Goal: Task Accomplishment & Management: Manage account settings

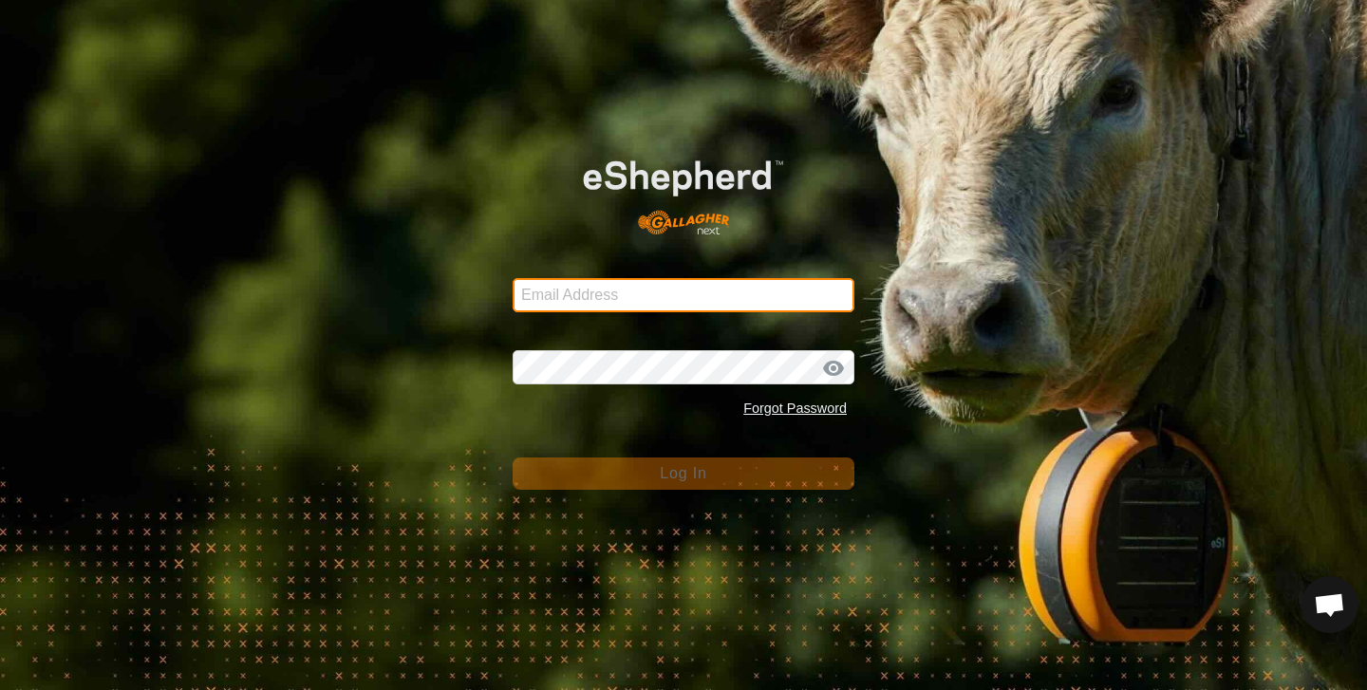
type input "[PERSON_NAME][EMAIL_ADDRESS][DOMAIN_NAME]"
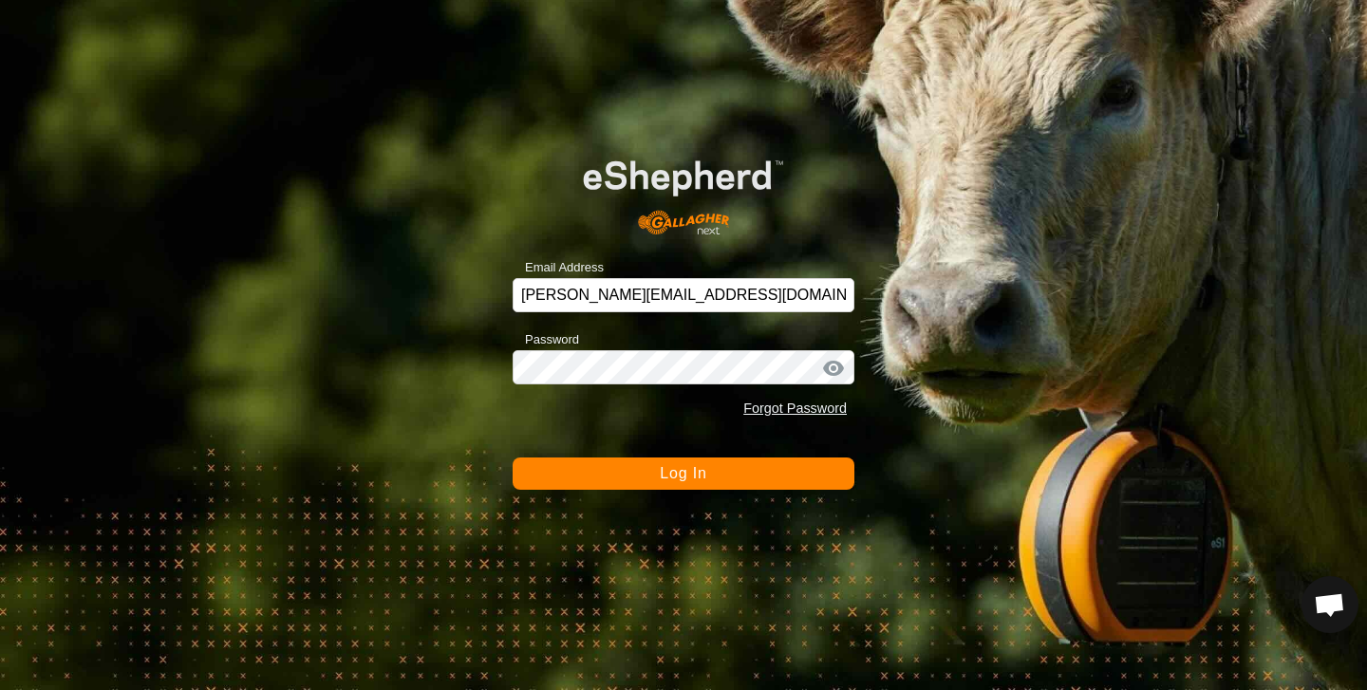
click at [671, 473] on span "Log In" at bounding box center [683, 473] width 47 height 16
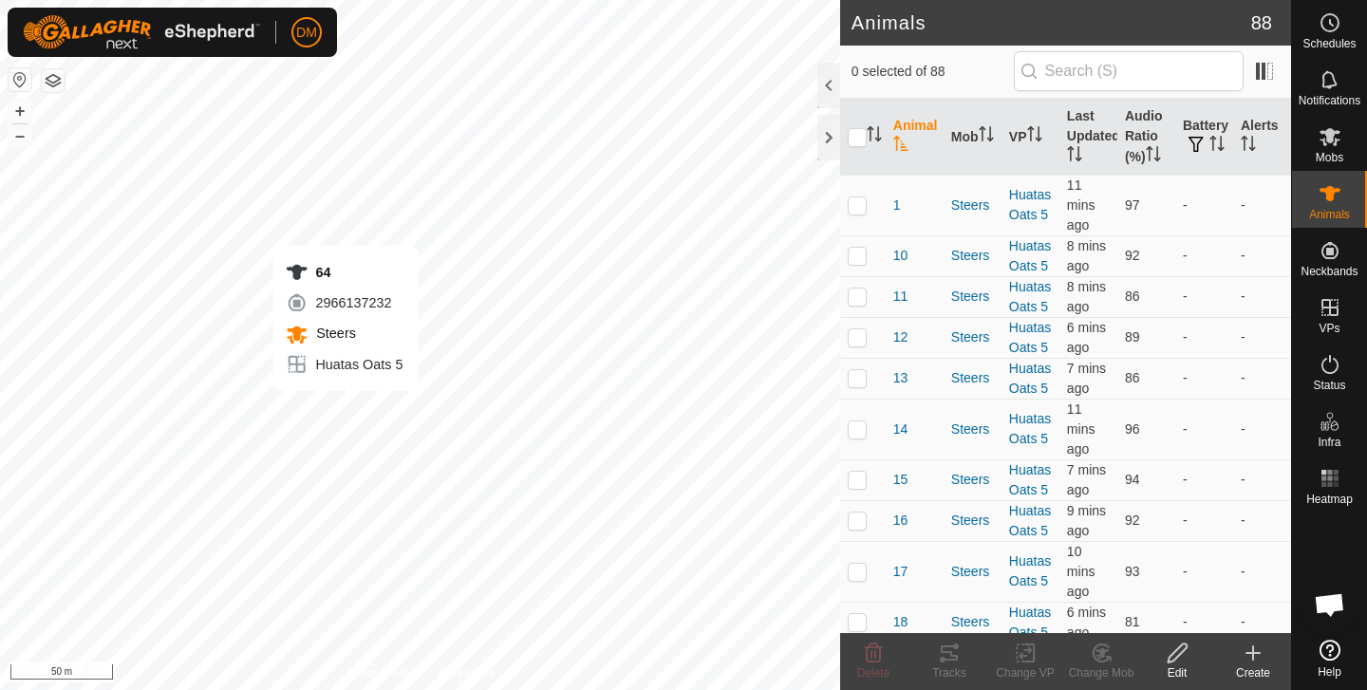
checkbox input "true"
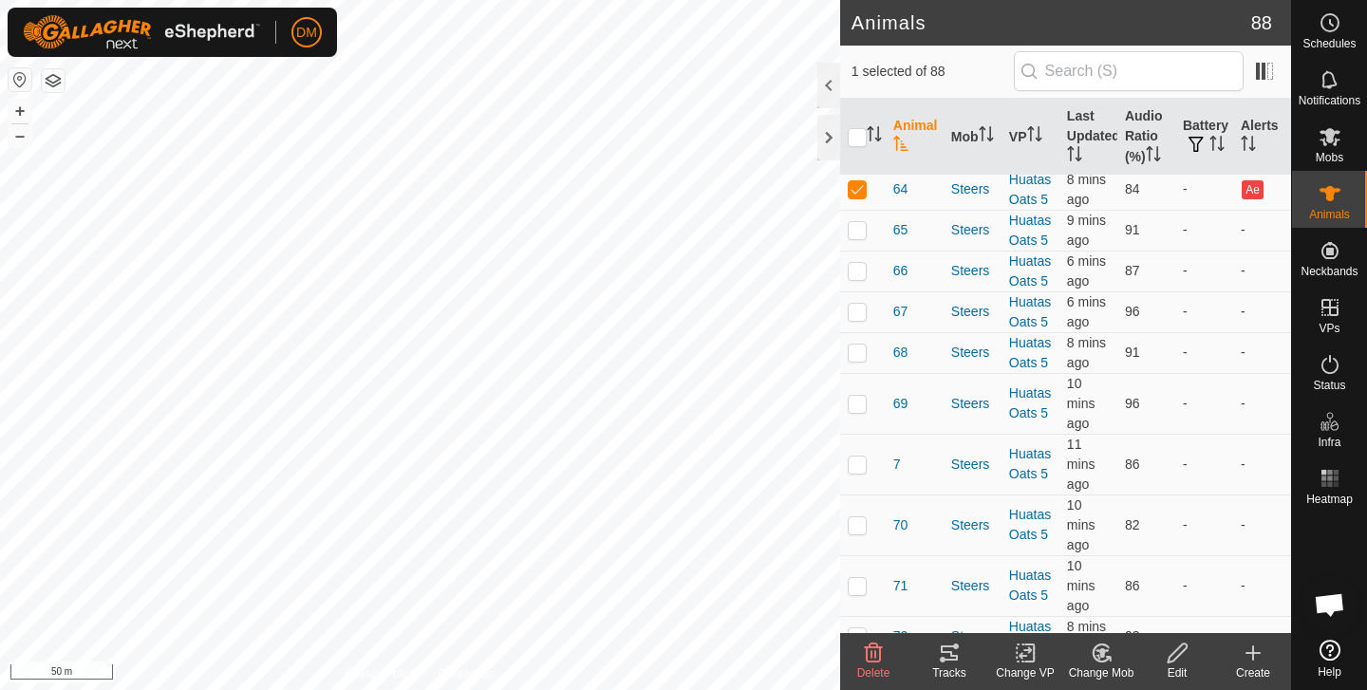
scroll to position [2770, 0]
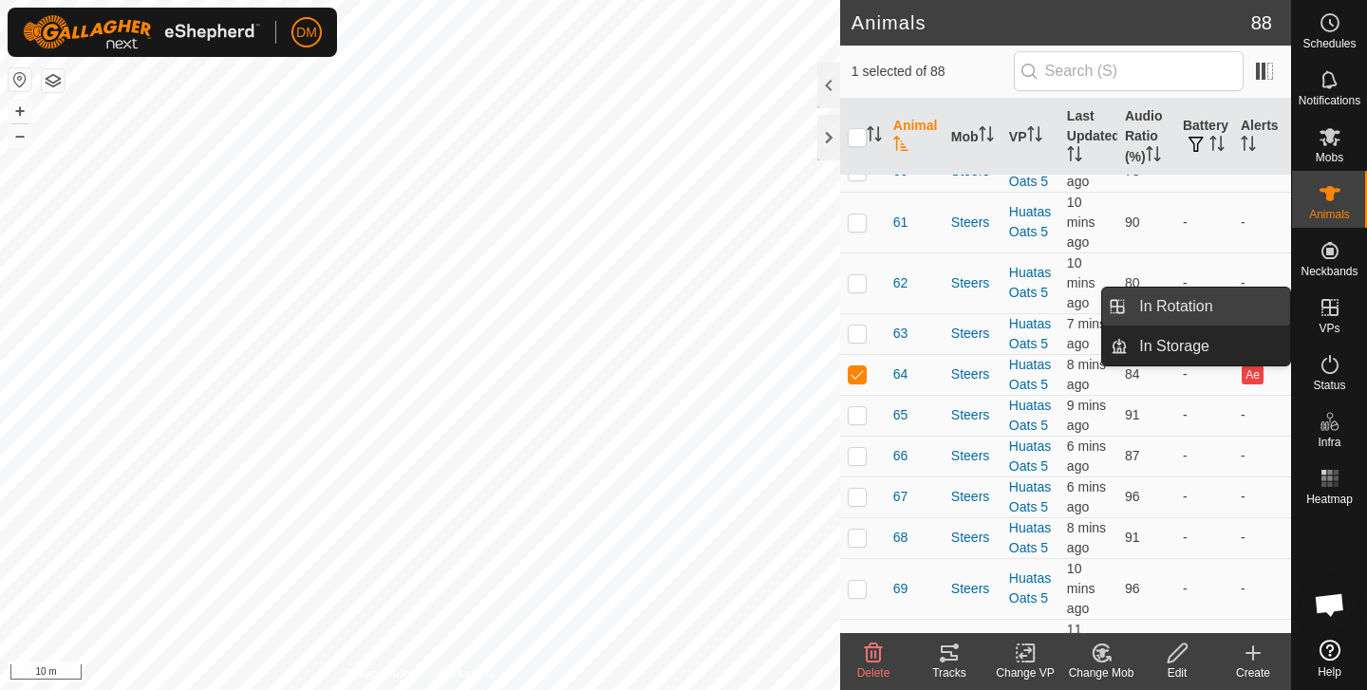
click at [1194, 297] on link "In Rotation" at bounding box center [1209, 307] width 162 height 38
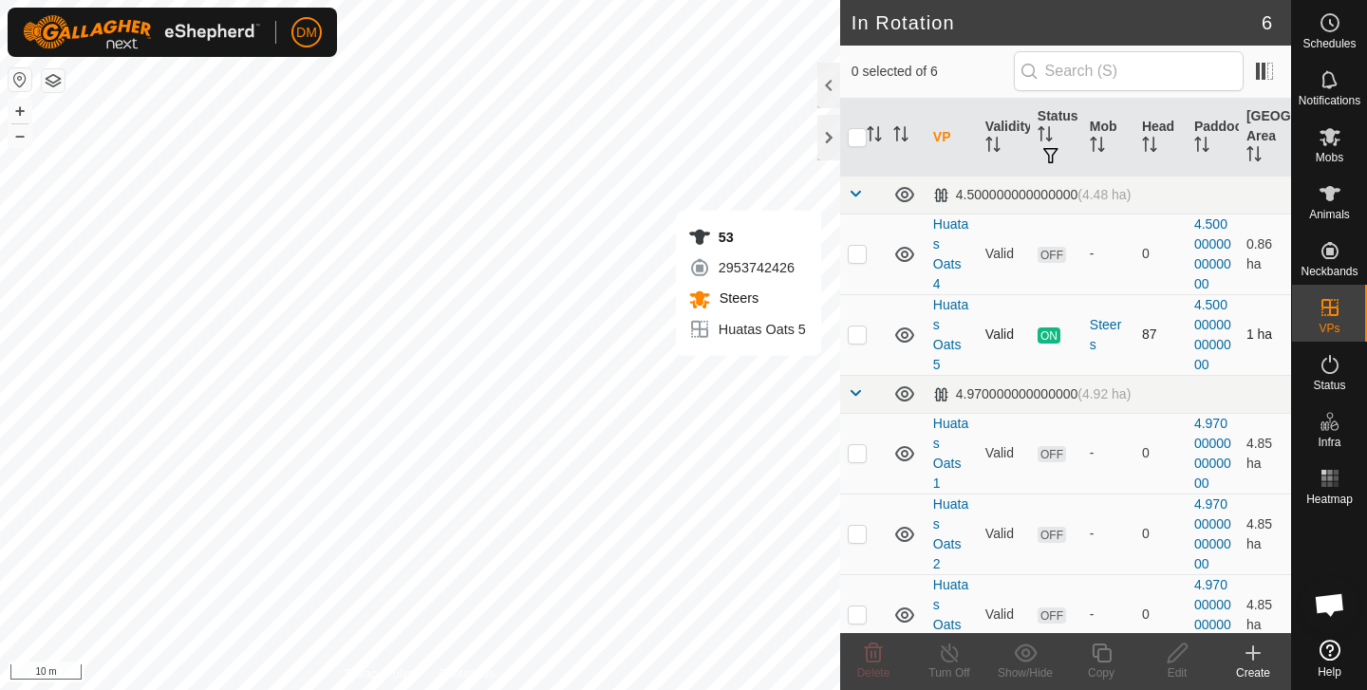
click at [850, 336] on p-checkbox at bounding box center [857, 334] width 19 height 15
checkbox input "true"
click at [1100, 650] on icon at bounding box center [1101, 653] width 19 height 19
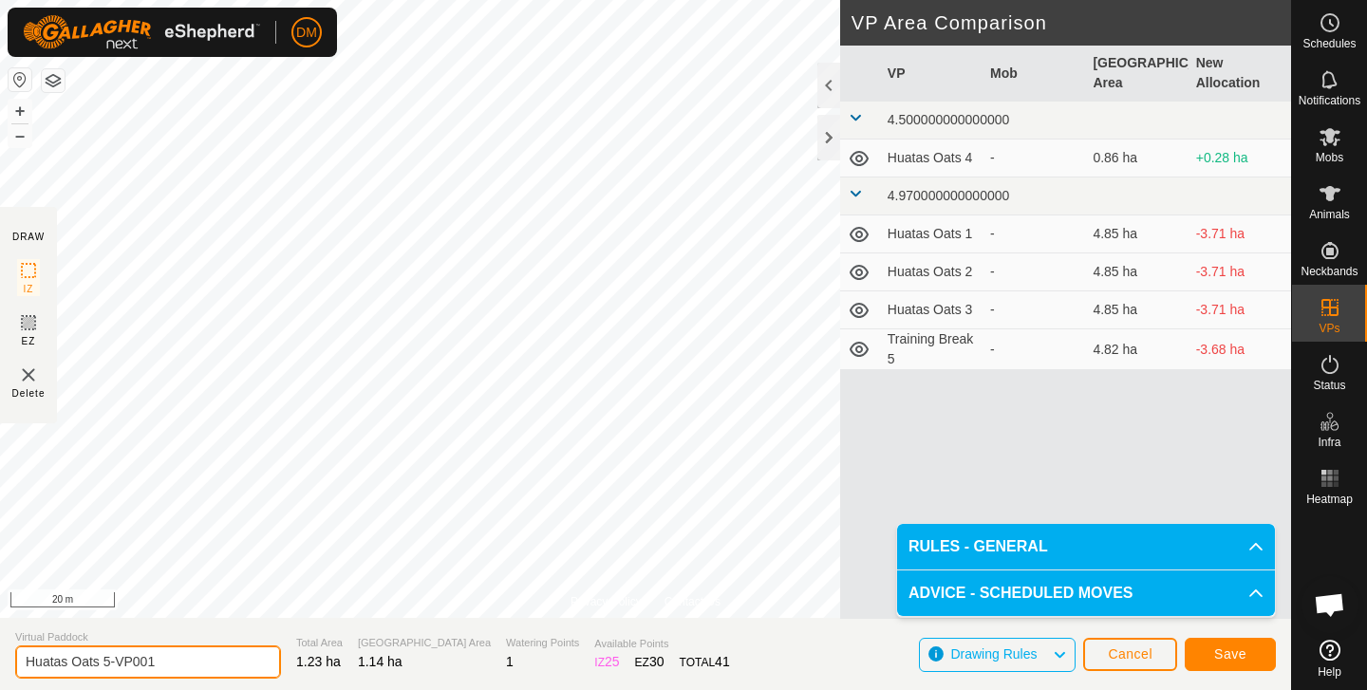
click at [99, 659] on input "Huatas Oats 5-VP001" at bounding box center [148, 662] width 266 height 33
drag, startPoint x: 104, startPoint y: 658, endPoint x: 162, endPoint y: 665, distance: 58.3
click at [162, 665] on input "Huatas Oats 5-VP001" at bounding box center [148, 662] width 266 height 33
type input "Huatas Oats 6"
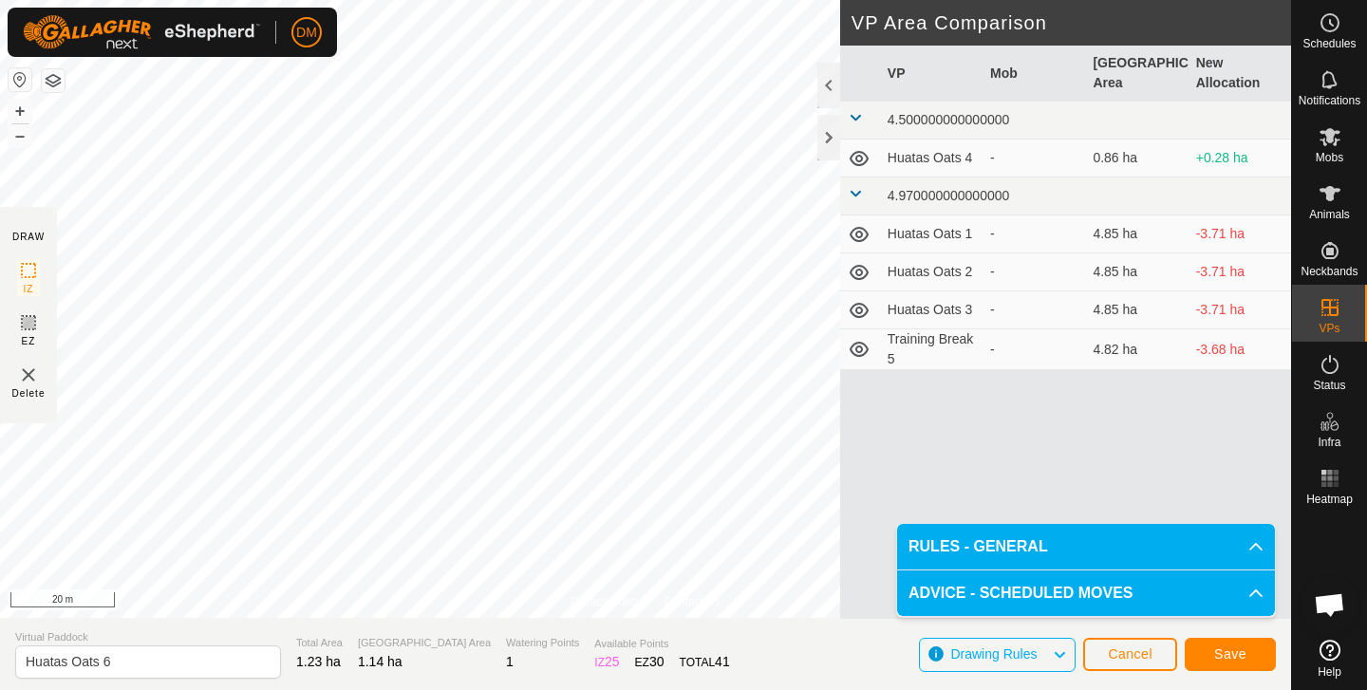
click at [1232, 656] on span "Save" at bounding box center [1230, 654] width 32 height 15
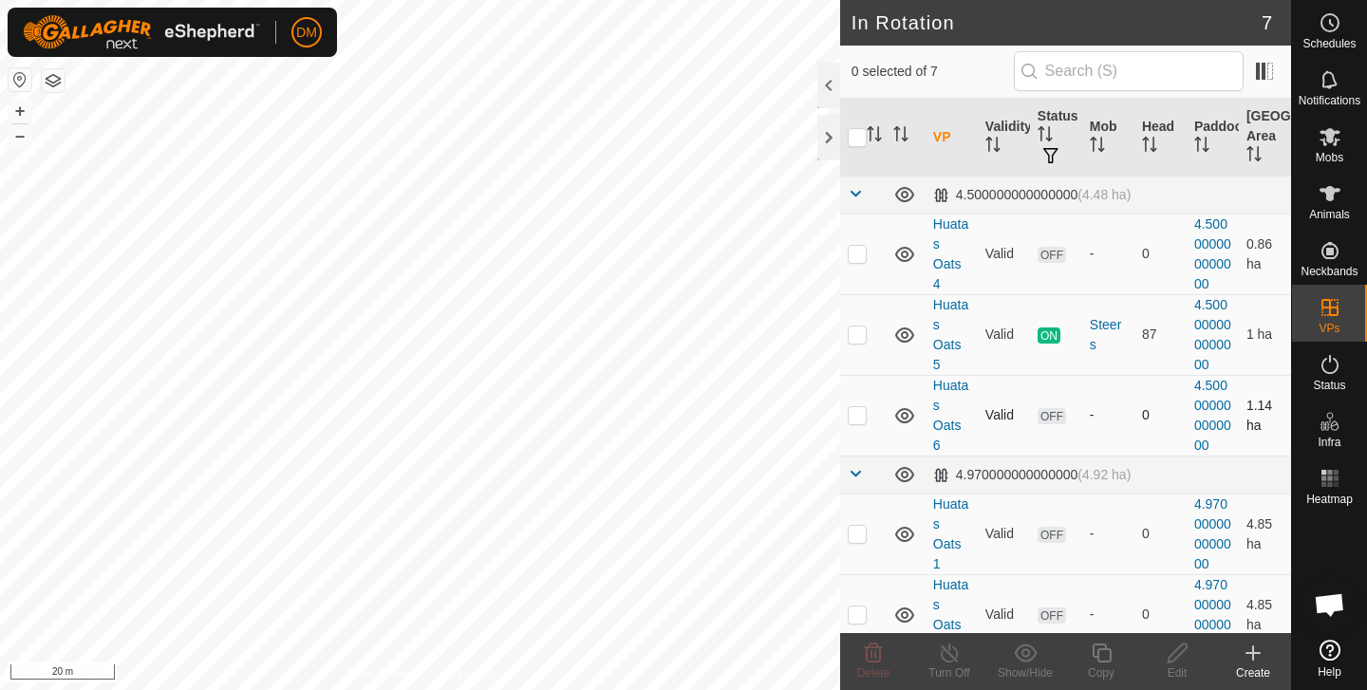
click at [862, 416] on p-checkbox at bounding box center [857, 414] width 19 height 15
checkbox input "true"
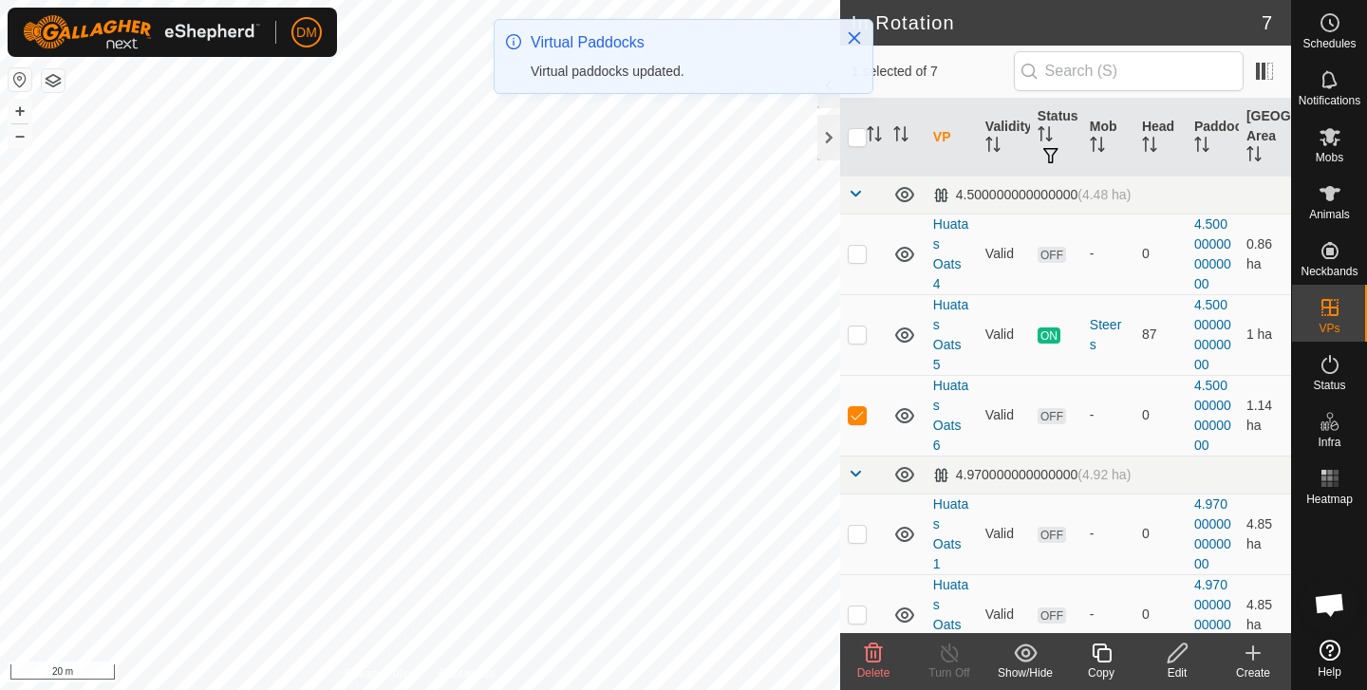
click at [1104, 660] on icon at bounding box center [1102, 653] width 24 height 23
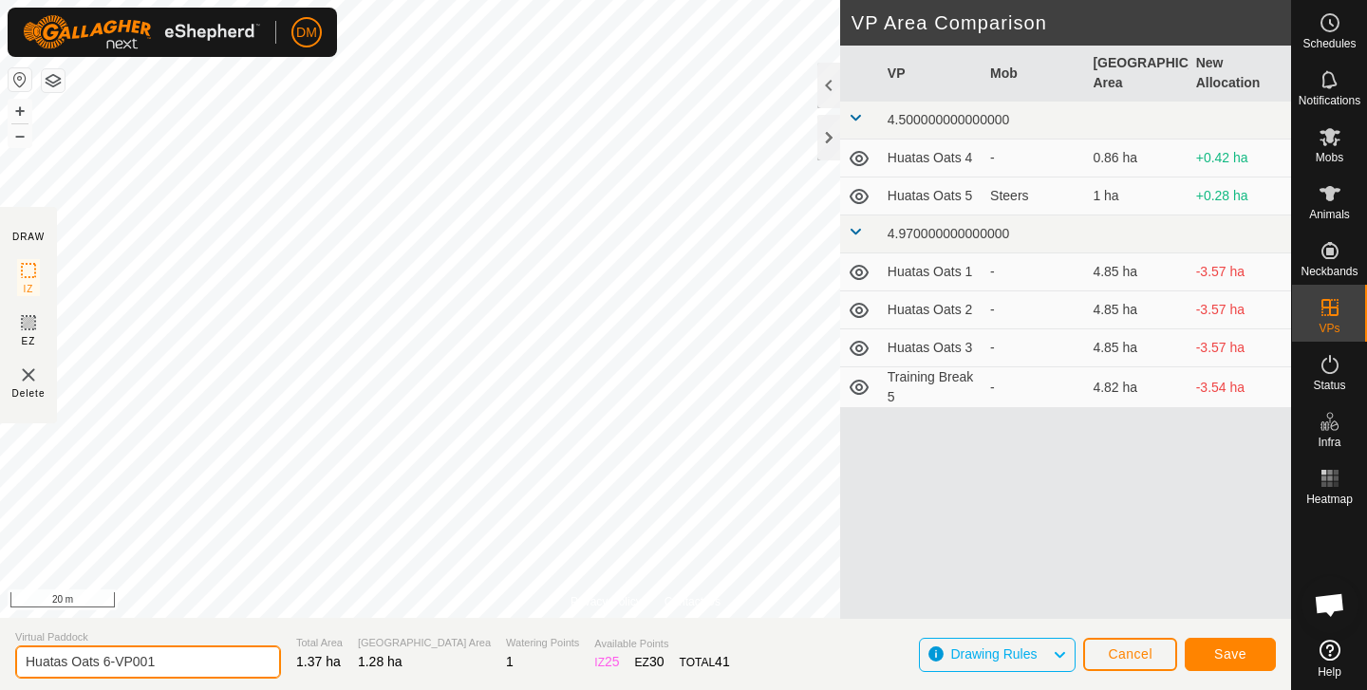
drag, startPoint x: 103, startPoint y: 658, endPoint x: 176, endPoint y: 658, distance: 73.1
click at [178, 660] on input "Huatas Oats 6-VP001" at bounding box center [148, 662] width 266 height 33
type input "Huatas Oats 7"
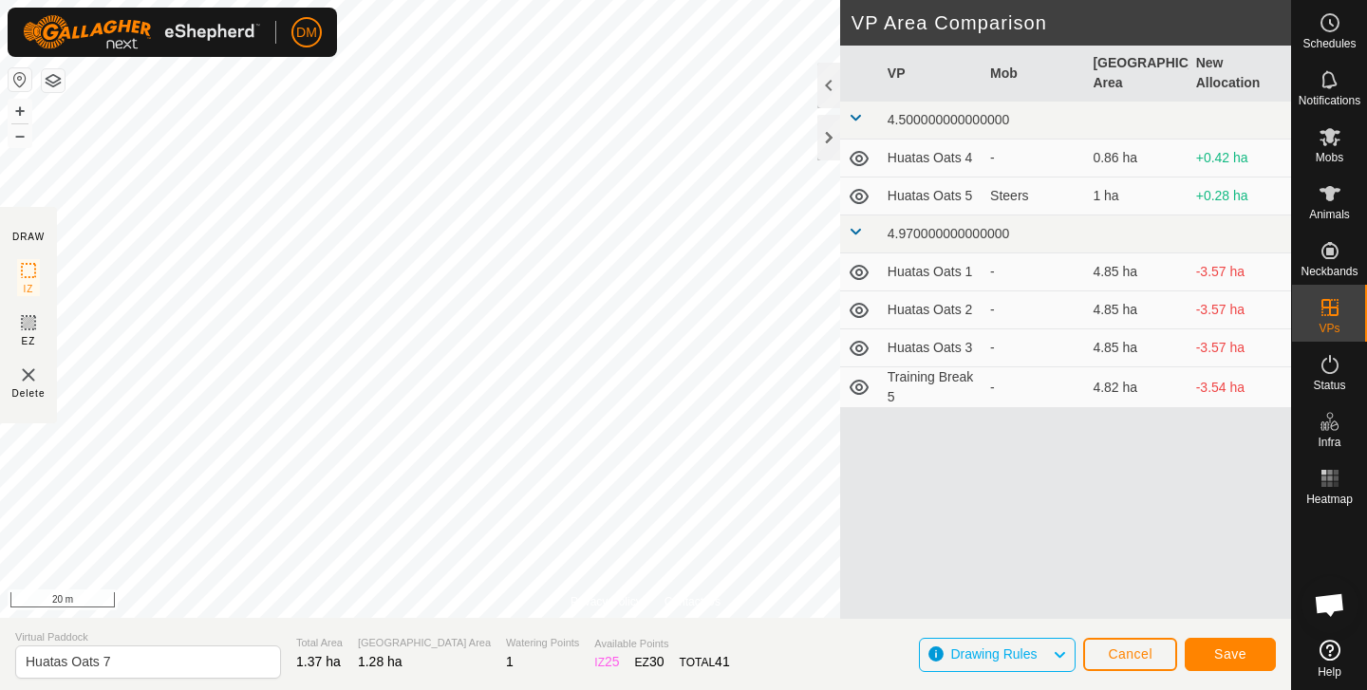
click at [1222, 652] on span "Save" at bounding box center [1230, 654] width 32 height 15
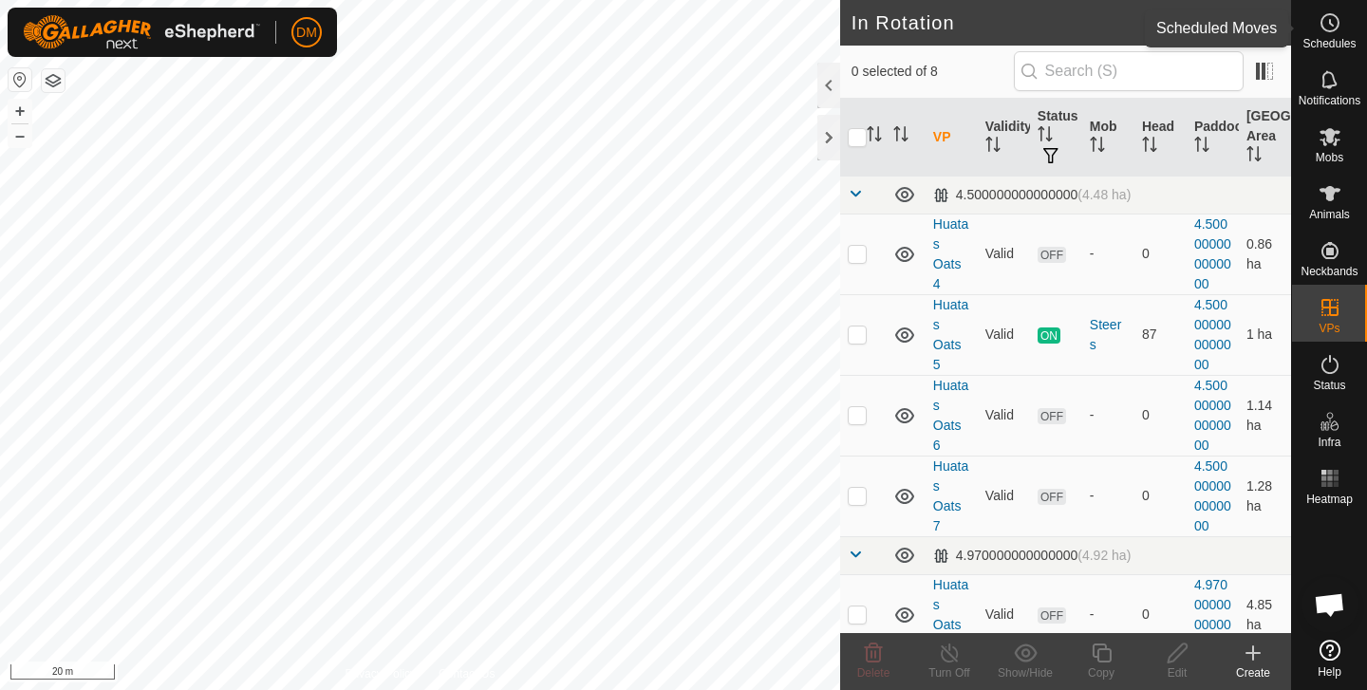
click at [1326, 28] on icon at bounding box center [1330, 22] width 23 height 23
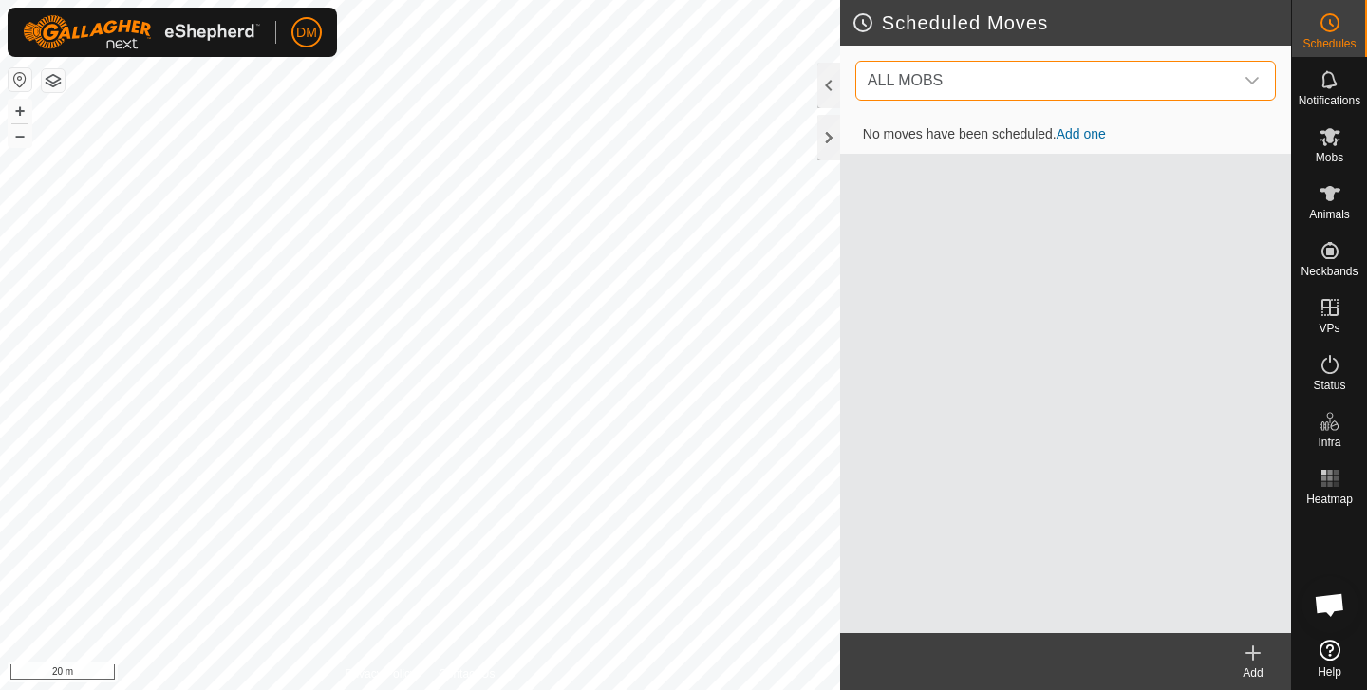
click at [1121, 78] on span "ALL MOBS" at bounding box center [1046, 81] width 373 height 38
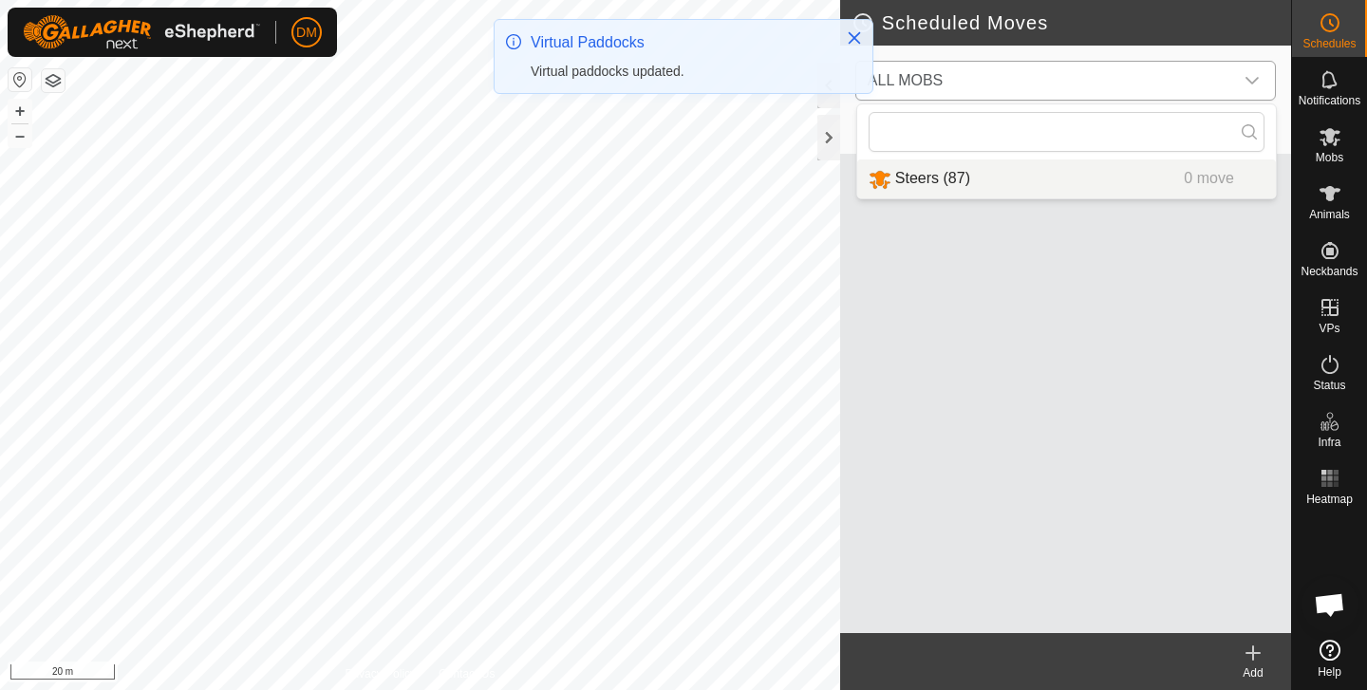
click at [927, 180] on li "Steers (87) 0 move" at bounding box center [1066, 179] width 419 height 39
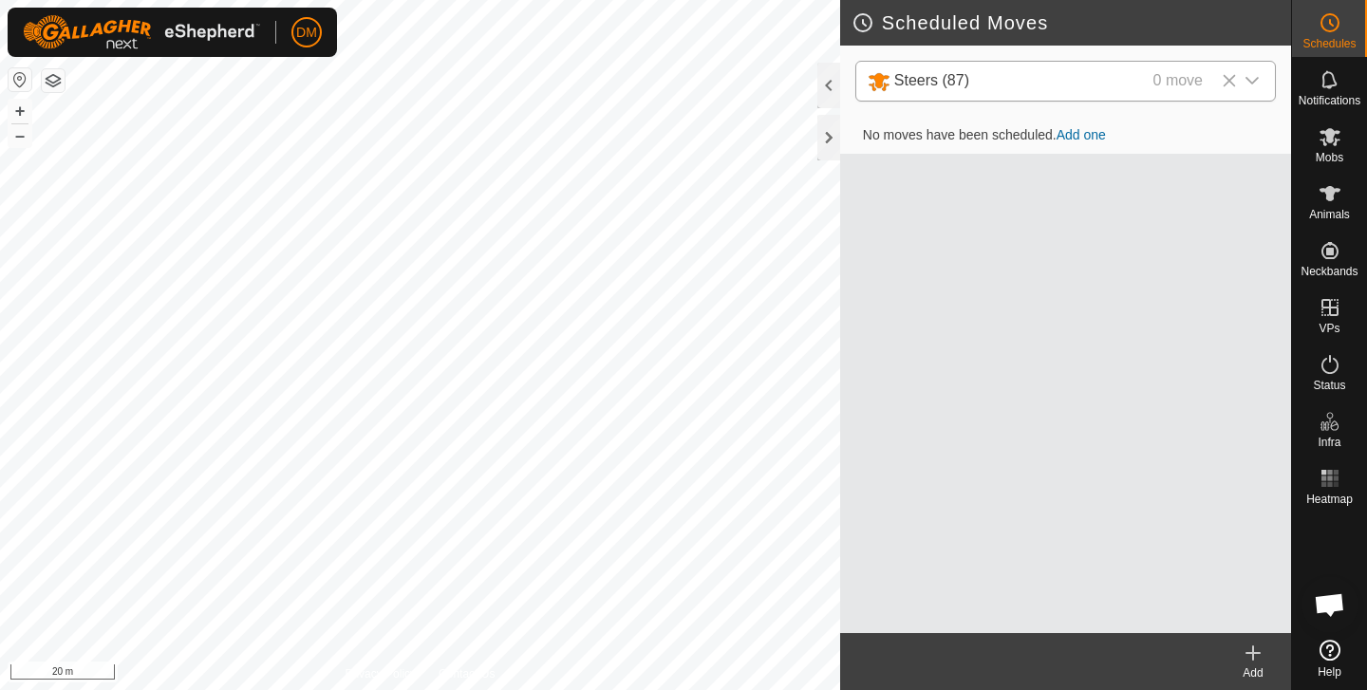
click at [1257, 658] on icon at bounding box center [1253, 653] width 23 height 23
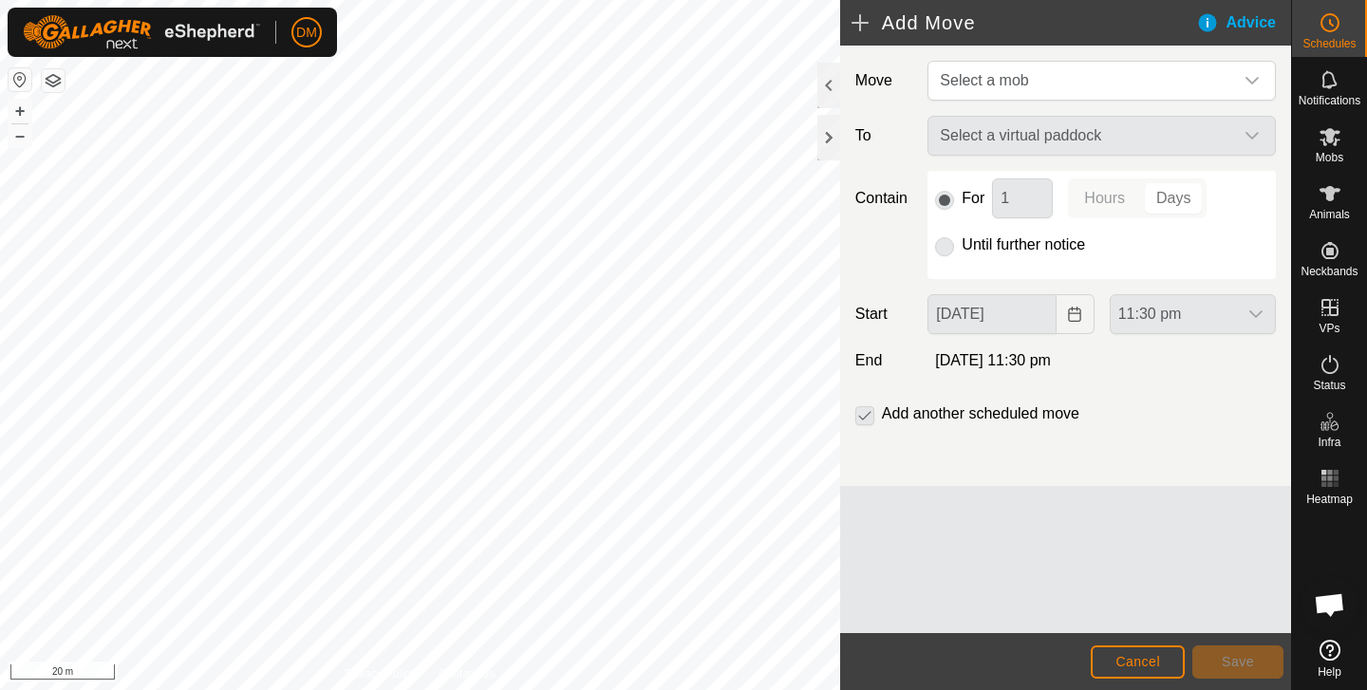
click at [1022, 127] on div "Select a virtual paddock" at bounding box center [1102, 136] width 364 height 40
click at [1248, 128] on div "Select a virtual paddock" at bounding box center [1102, 136] width 364 height 40
click at [1249, 81] on icon "dropdown trigger" at bounding box center [1252, 81] width 13 height 8
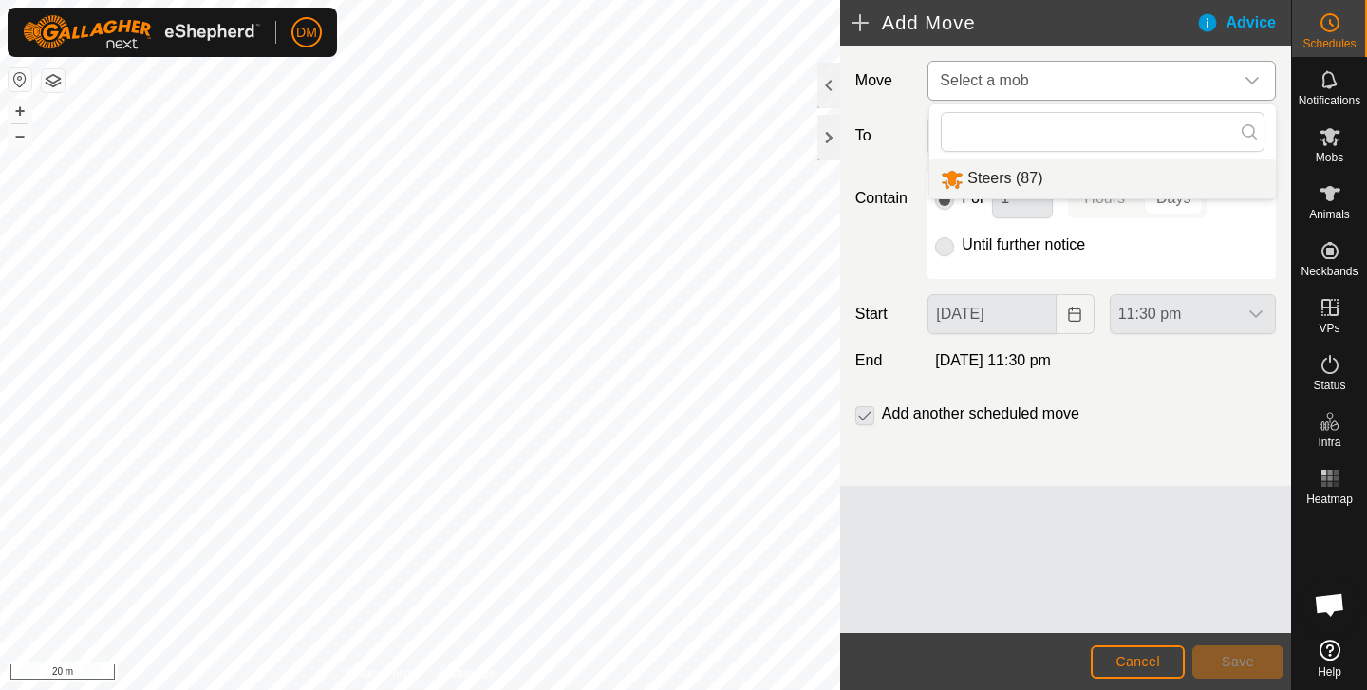
click at [994, 178] on li "Steers (87)" at bounding box center [1102, 179] width 347 height 39
click at [1253, 141] on icon "dropdown trigger" at bounding box center [1252, 136] width 15 height 15
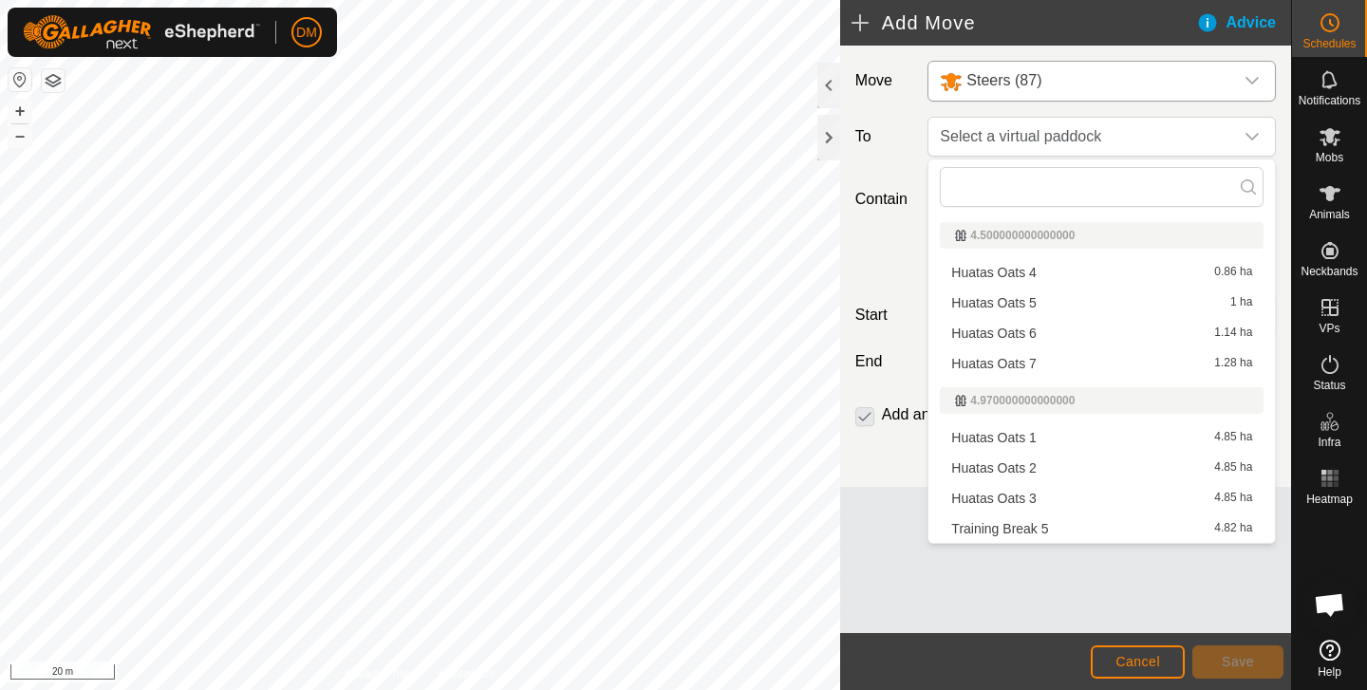
click at [1083, 327] on li "Huatas Oats 6 1.14 ha" at bounding box center [1102, 333] width 324 height 28
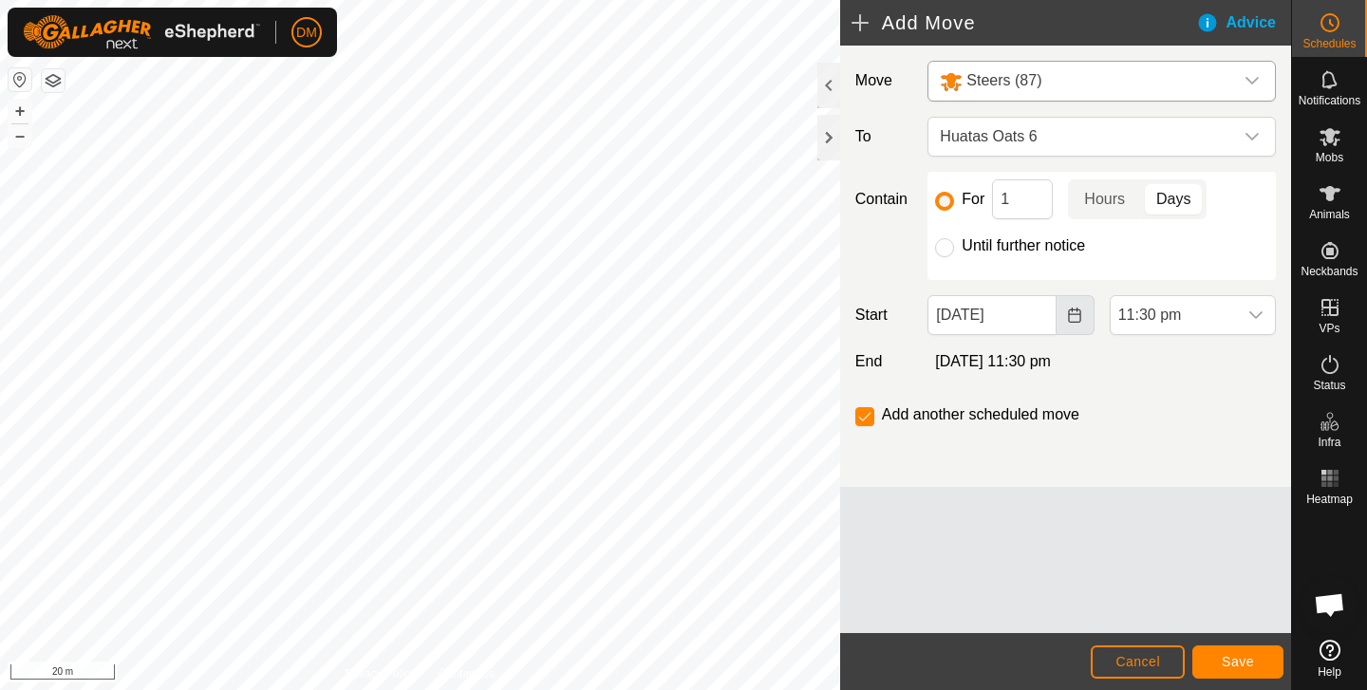
click at [1079, 319] on icon "Choose Date" at bounding box center [1074, 315] width 15 height 15
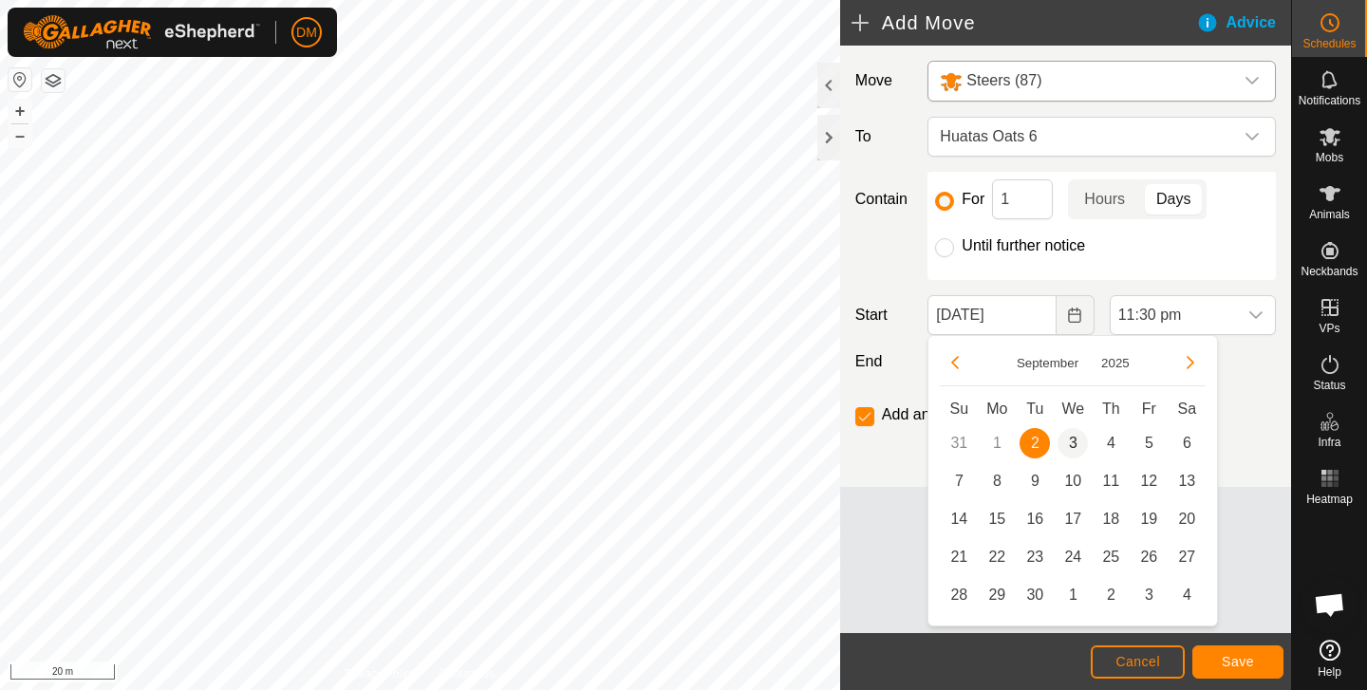
click at [1076, 440] on span "3" at bounding box center [1073, 443] width 30 height 30
type input "[DATE]"
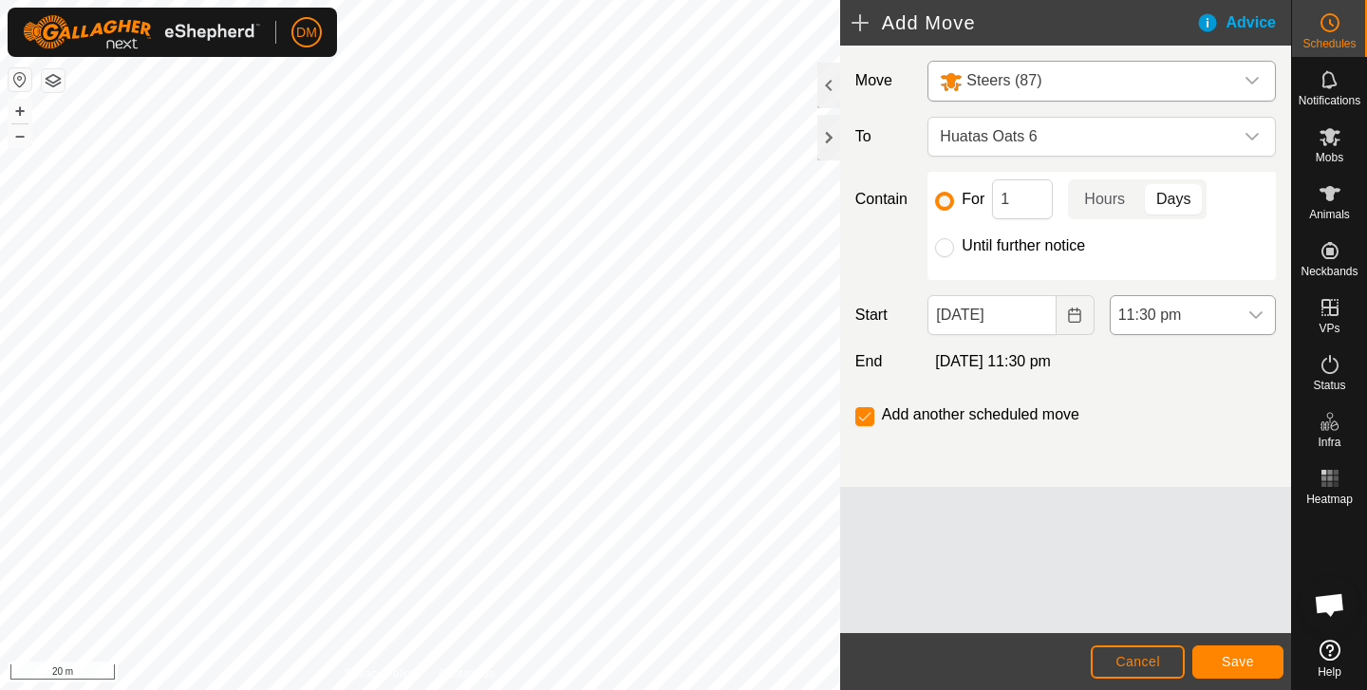
click at [1259, 305] on div "dropdown trigger" at bounding box center [1256, 315] width 38 height 38
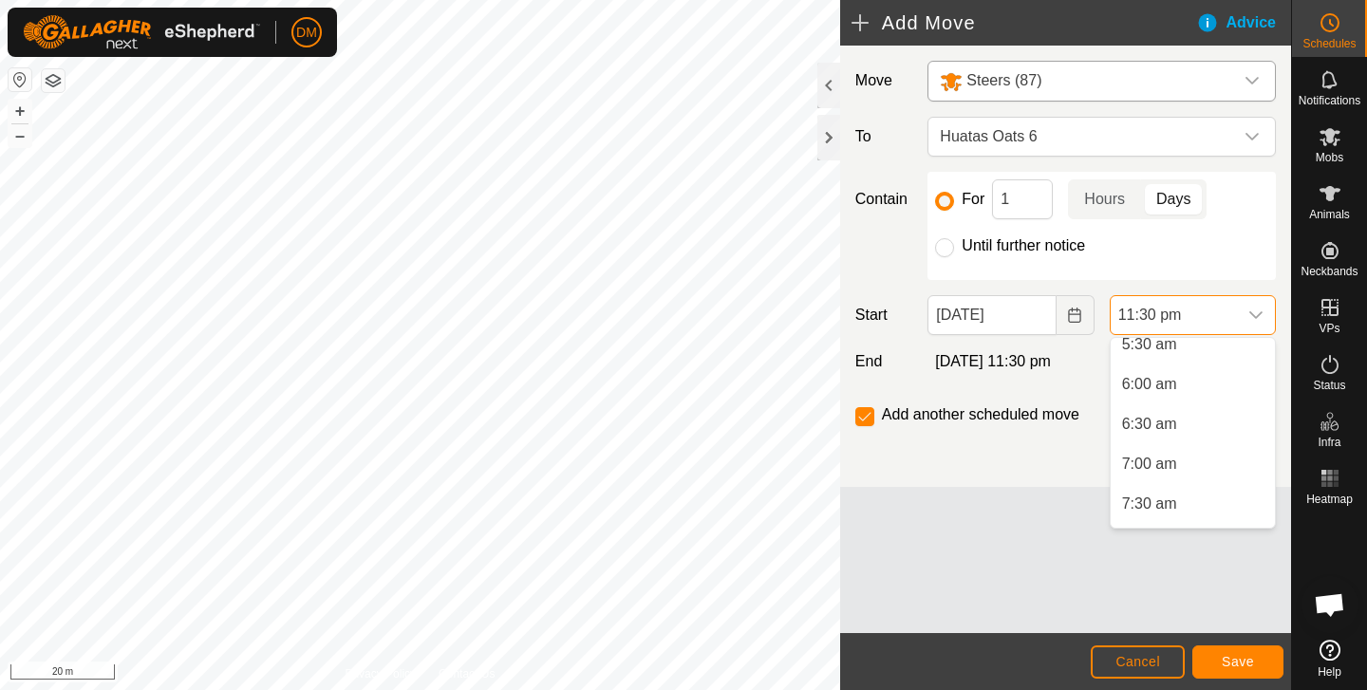
scroll to position [452, 0]
click at [1156, 381] on li "6:00 am" at bounding box center [1193, 384] width 164 height 38
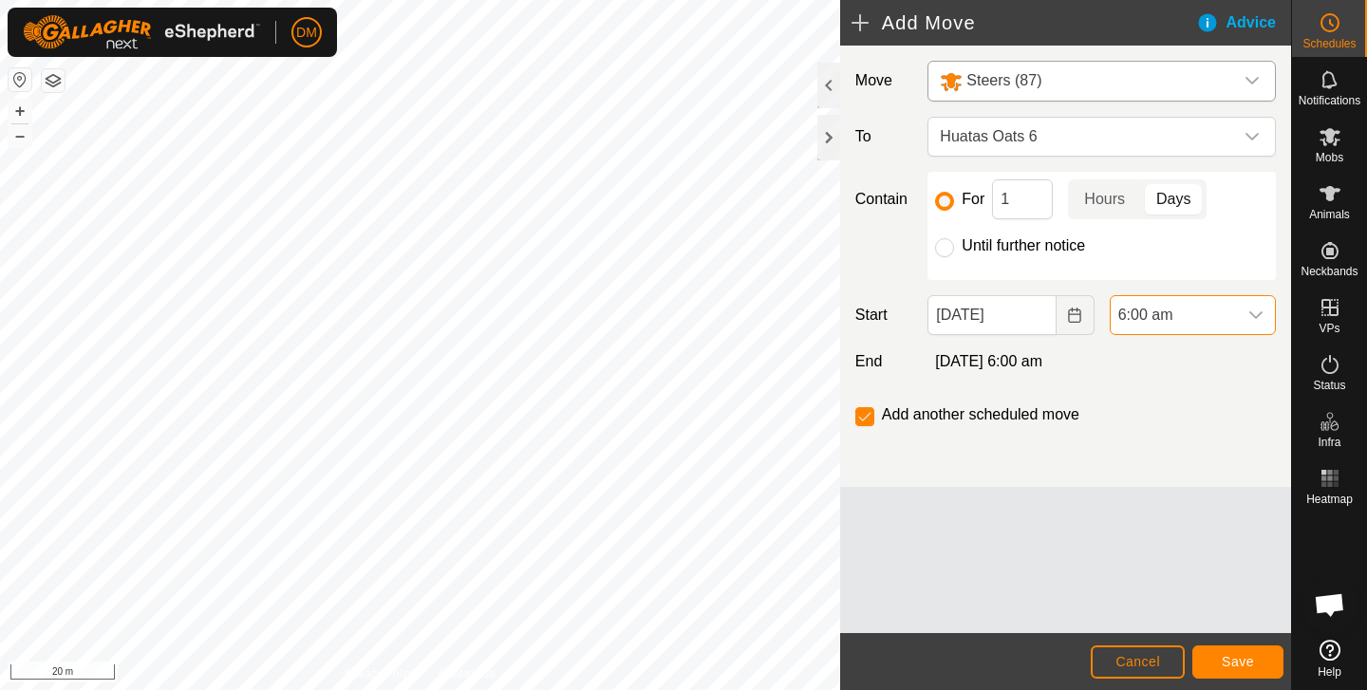
scroll to position [1722, 0]
click at [1223, 320] on span "6:00 am" at bounding box center [1174, 315] width 126 height 38
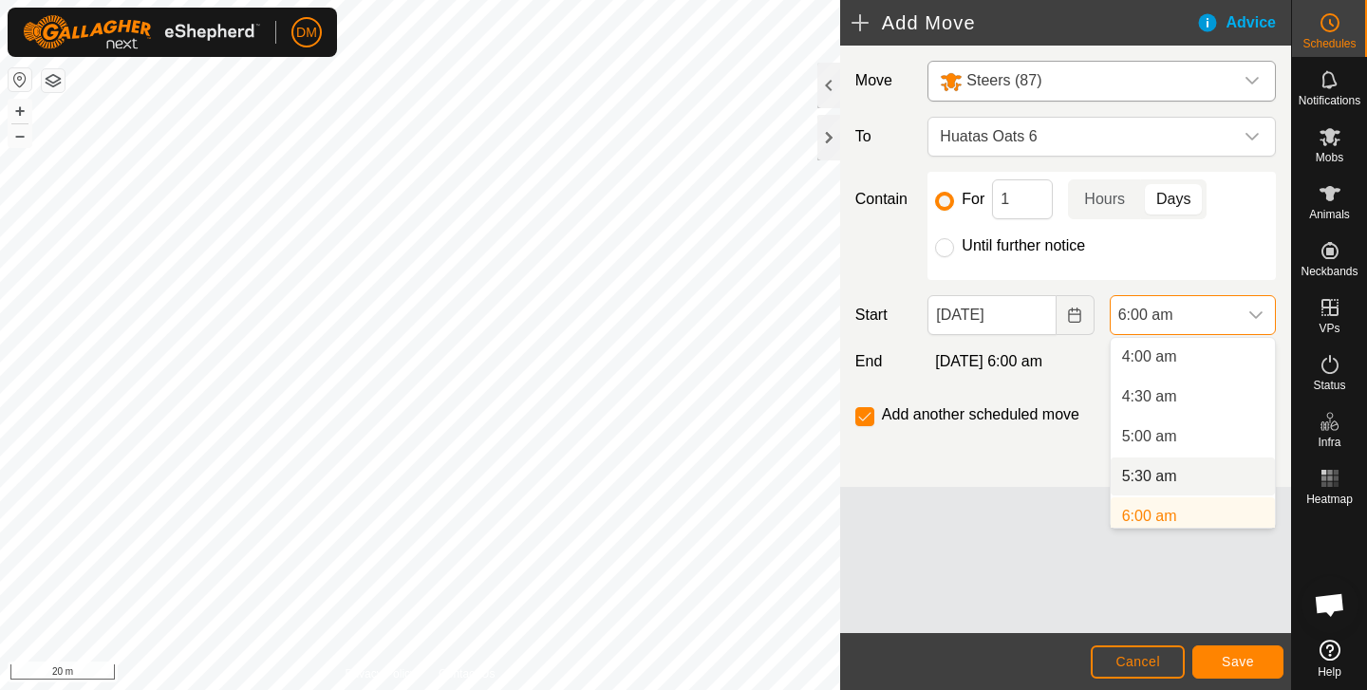
scroll to position [327, 0]
click at [1159, 475] on li "5:30 am" at bounding box center [1193, 469] width 164 height 38
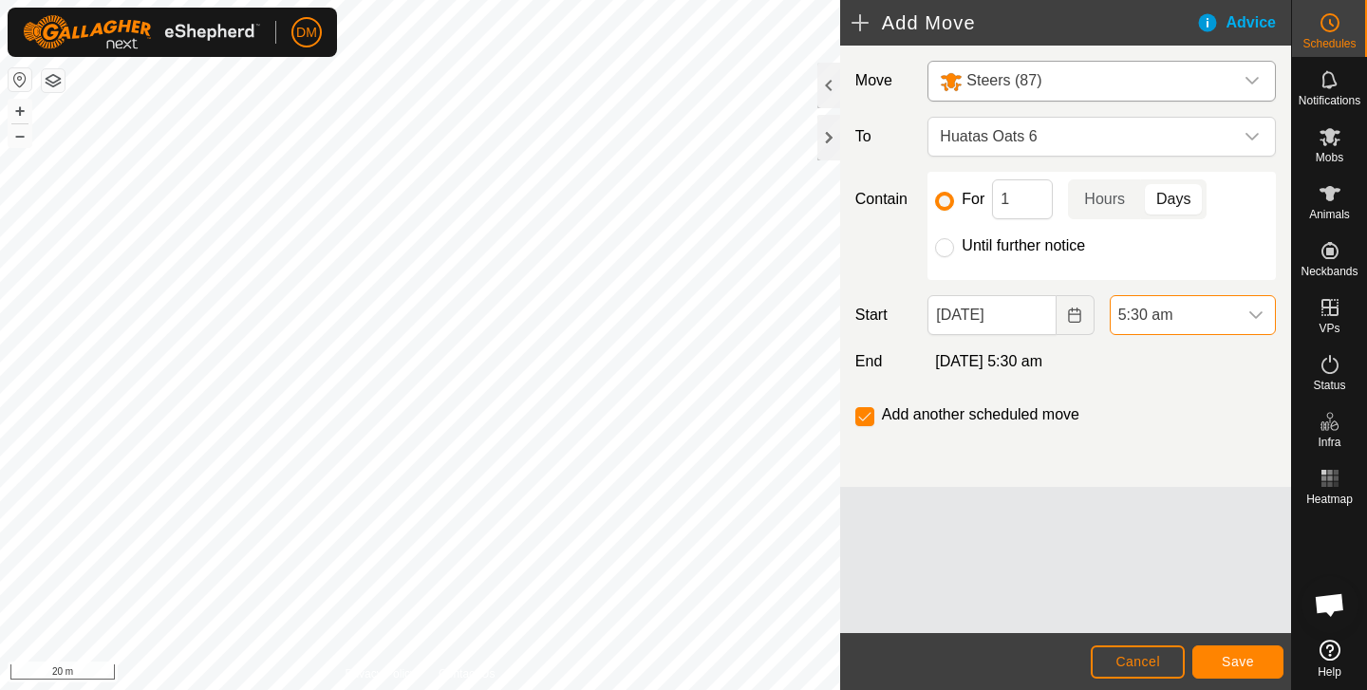
click at [1229, 662] on span "Save" at bounding box center [1238, 661] width 32 height 15
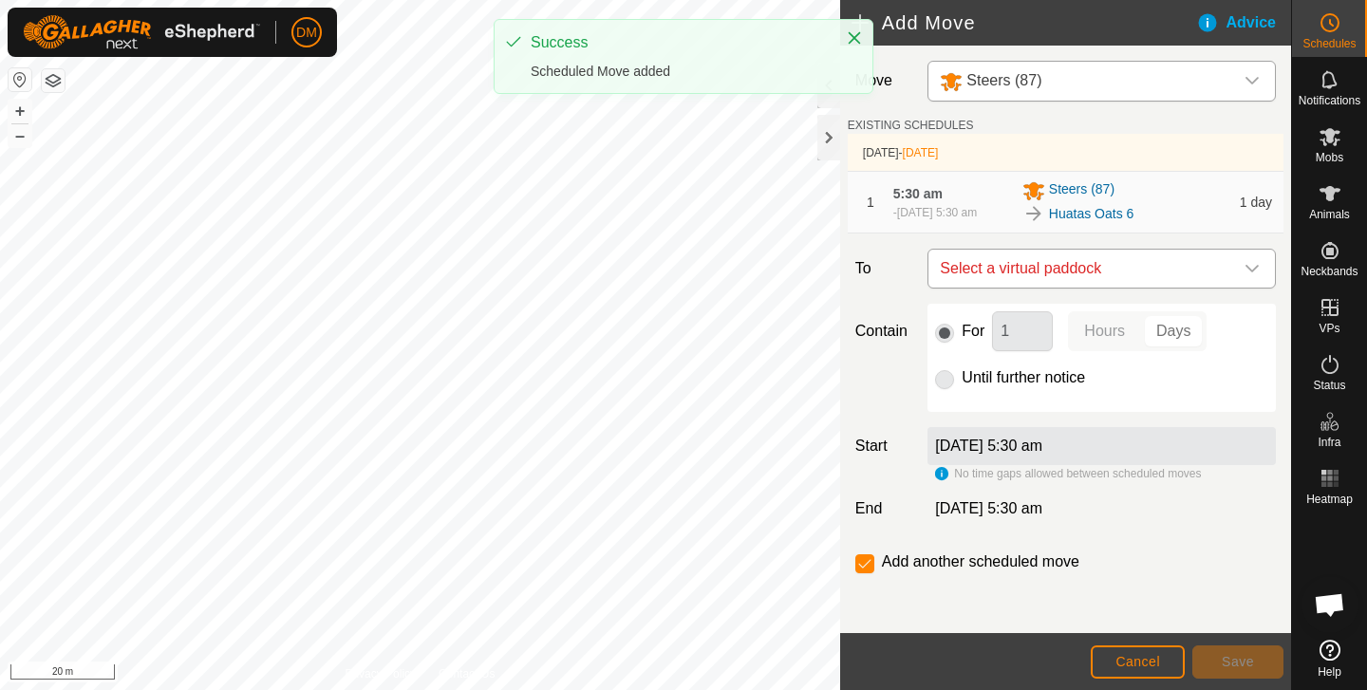
click at [1153, 275] on span "Select a virtual paddock" at bounding box center [1082, 269] width 301 height 38
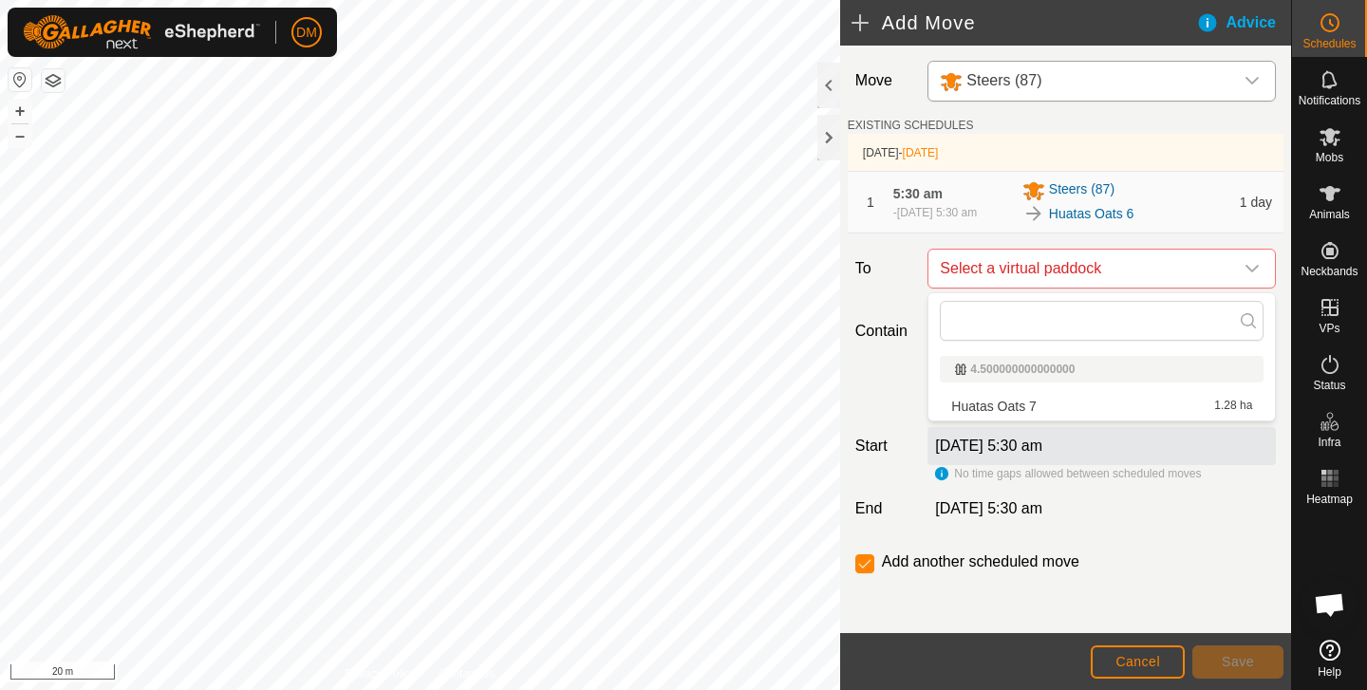
click at [1015, 403] on li "Huatas Oats 7 1.28 ha" at bounding box center [1102, 406] width 324 height 28
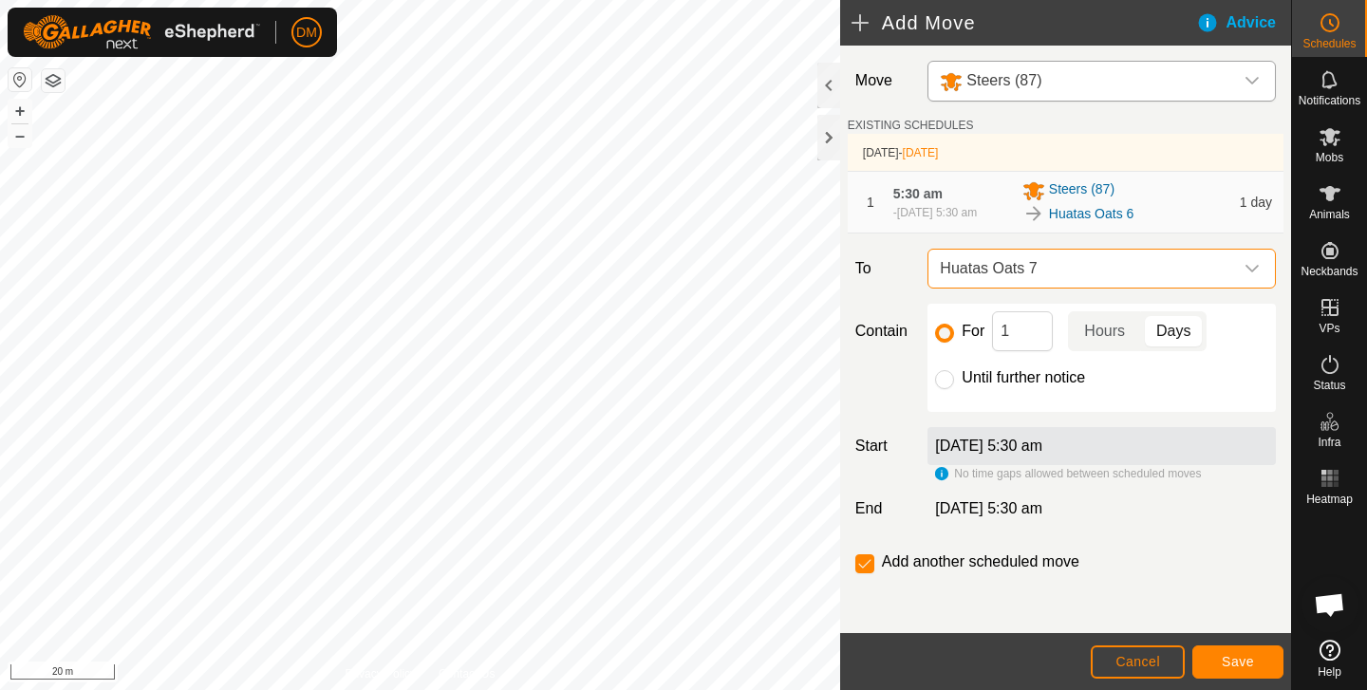
click at [1025, 266] on span "Huatas Oats 7" at bounding box center [1082, 269] width 301 height 38
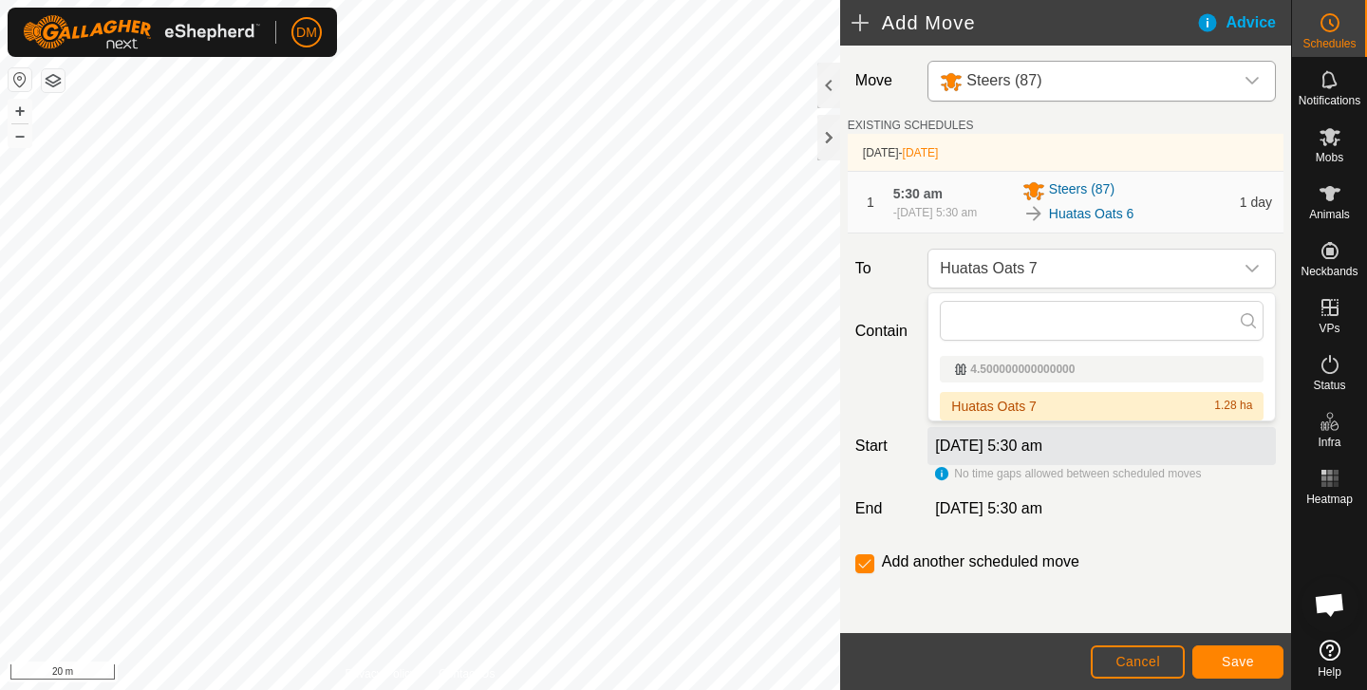
click at [1017, 402] on li "Huatas Oats 7 1.28 ha" at bounding box center [1102, 406] width 324 height 28
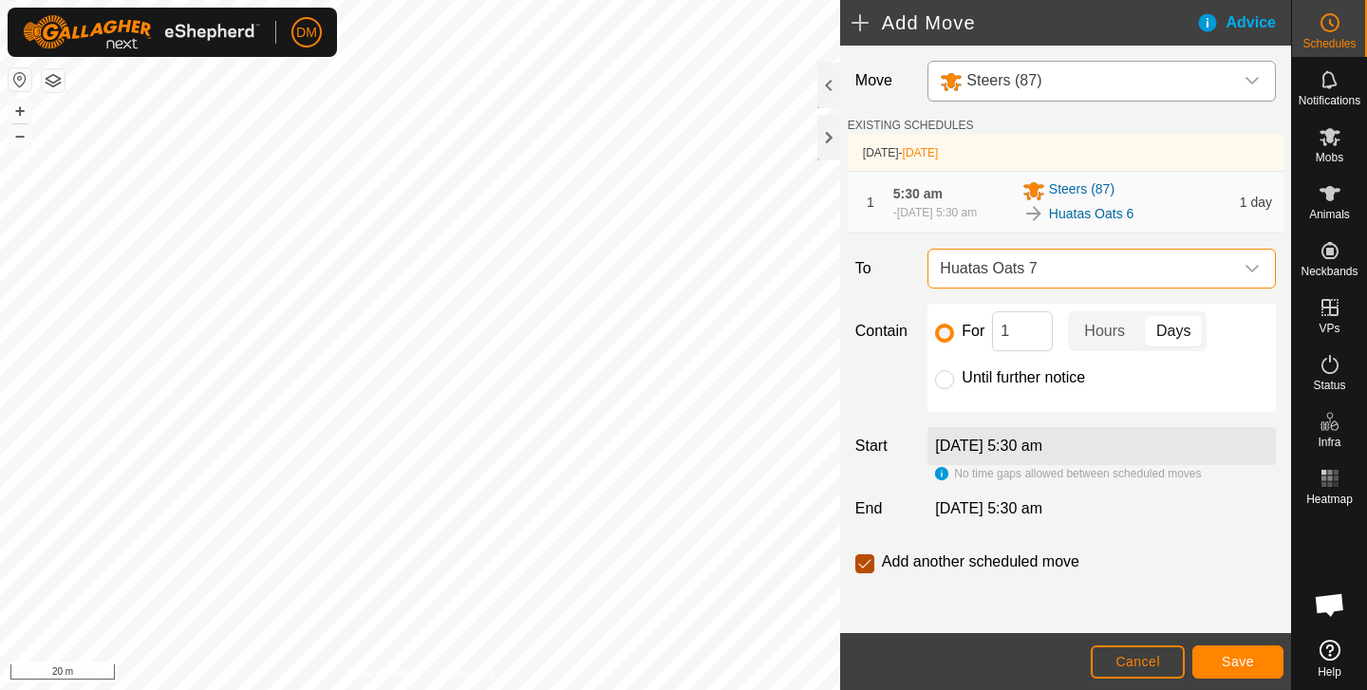
click at [868, 562] on input "checkbox" at bounding box center [864, 563] width 19 height 19
checkbox input "false"
click at [1240, 671] on button "Save" at bounding box center [1237, 662] width 91 height 33
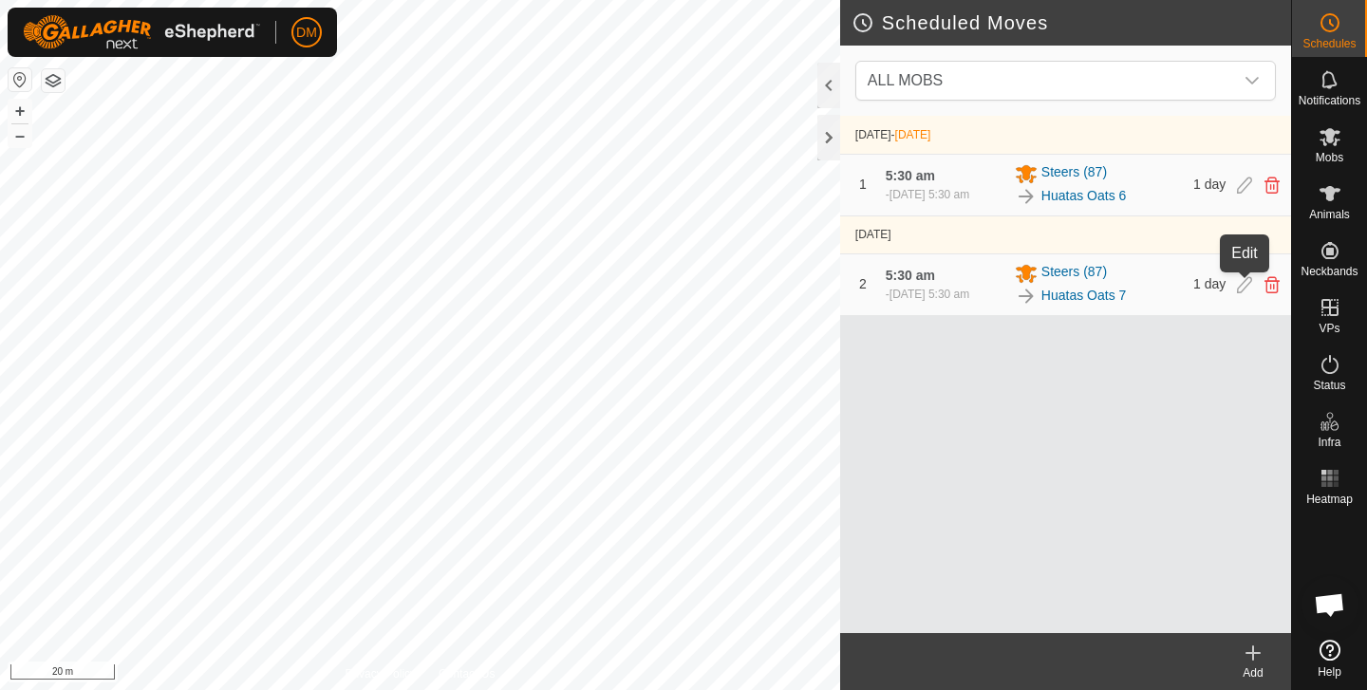
click at [1244, 288] on icon at bounding box center [1244, 284] width 15 height 17
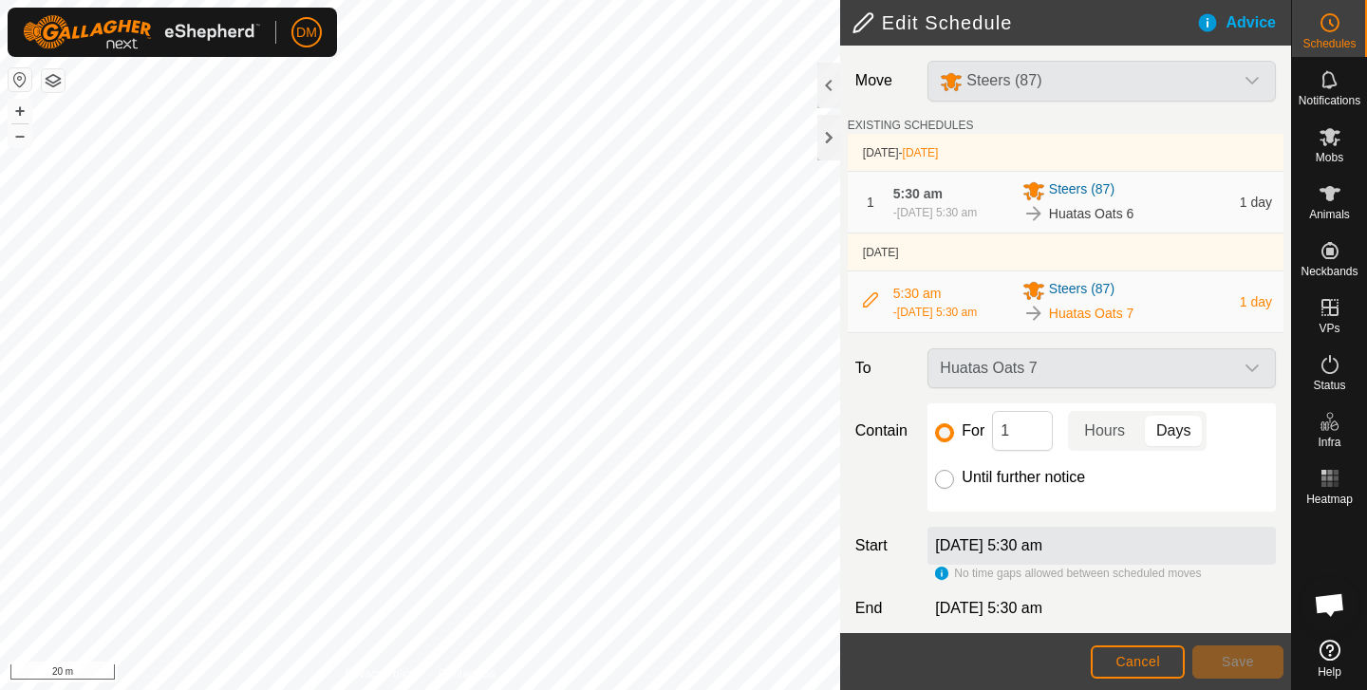
click at [940, 479] on input "Until further notice" at bounding box center [944, 479] width 19 height 19
radio input "true"
click at [1207, 653] on button "Save" at bounding box center [1237, 662] width 91 height 33
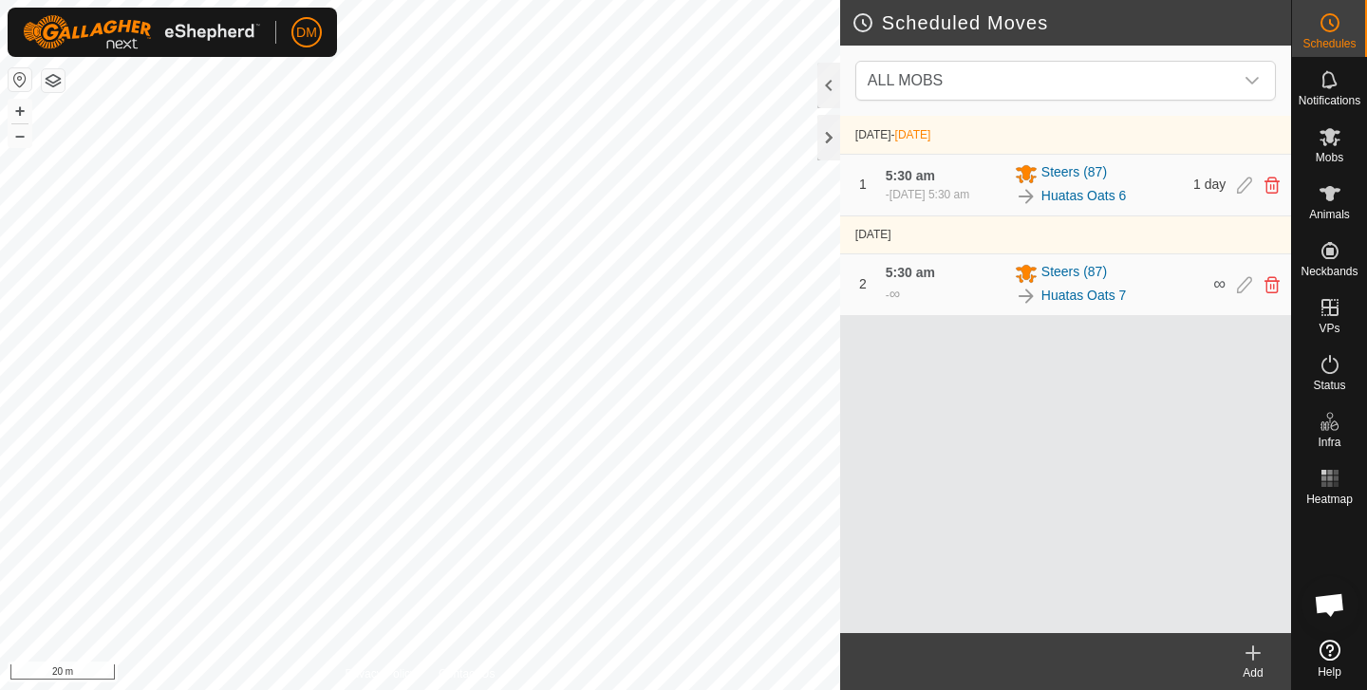
click at [941, 608] on div "Scheduled Moves ALL MOBS [DATE] - [DATE] 1 5:30 am [DATE], 5:30 am Steers (87) …" at bounding box center [645, 345] width 1291 height 690
click at [1331, 138] on icon at bounding box center [1330, 137] width 21 height 18
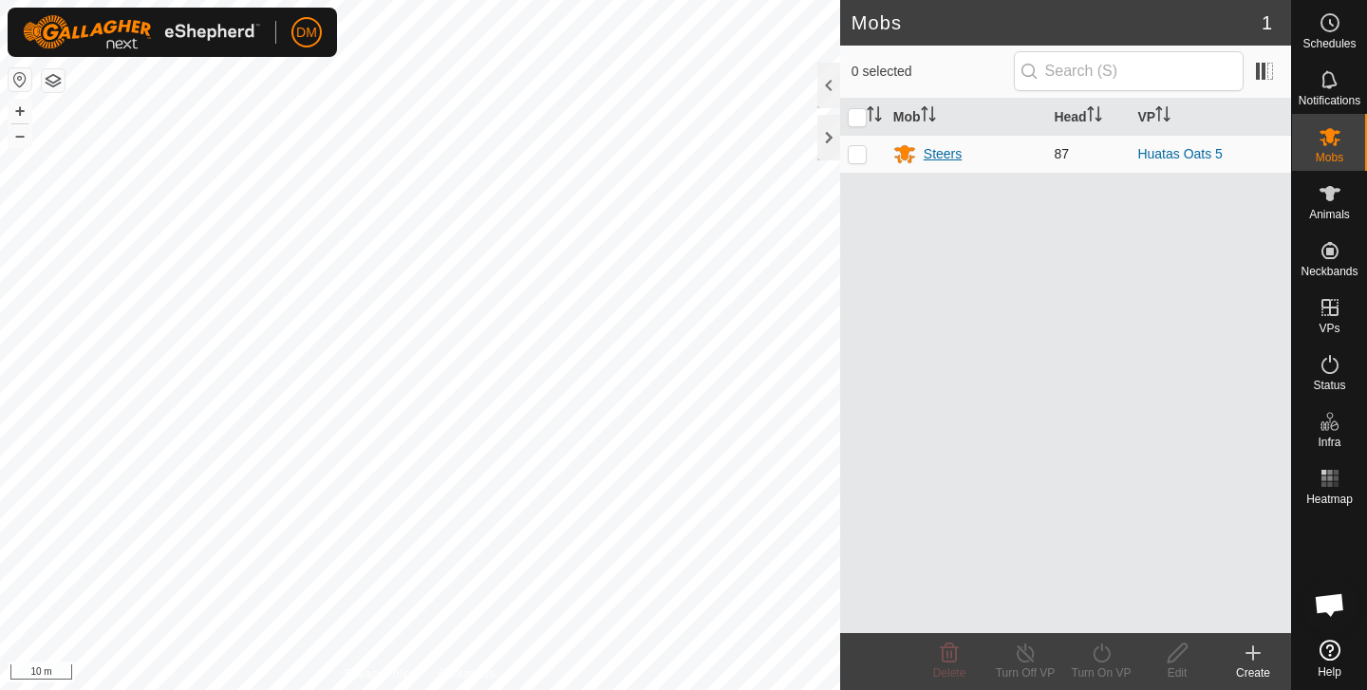
click at [935, 156] on div "Steers" at bounding box center [943, 154] width 38 height 20
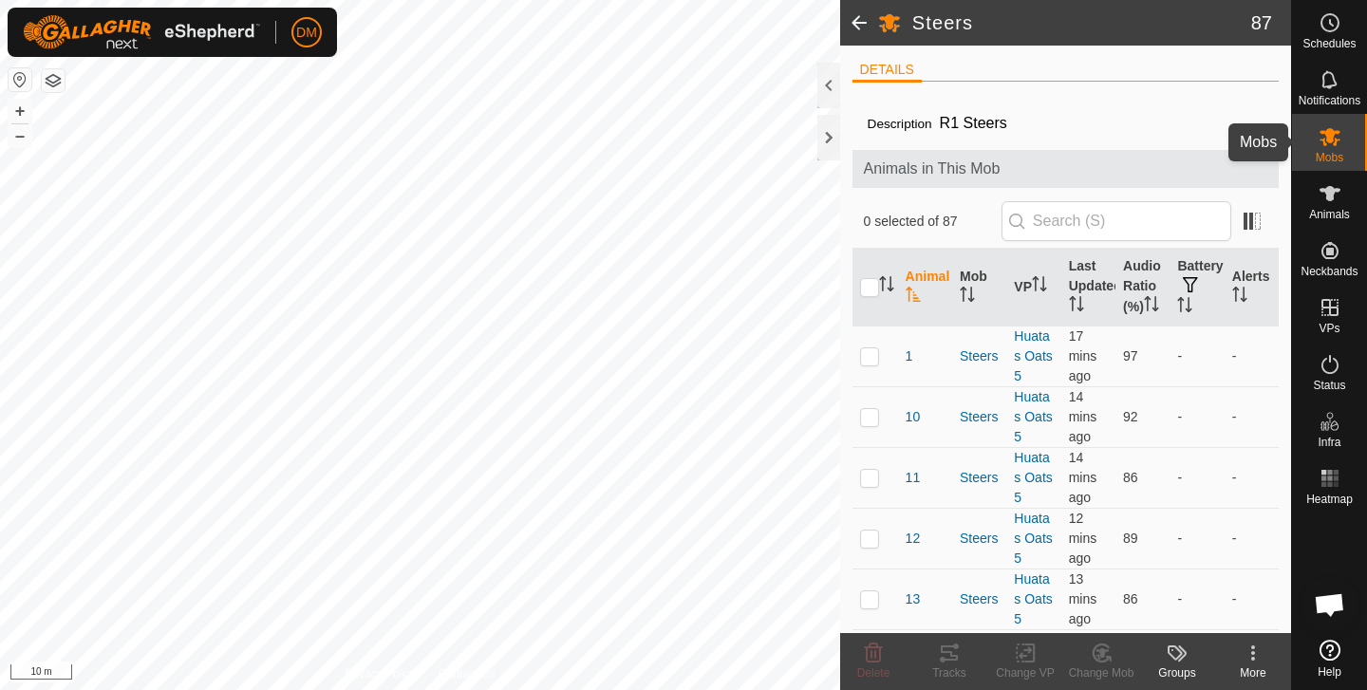
click at [1350, 142] on div "Mobs" at bounding box center [1329, 142] width 75 height 57
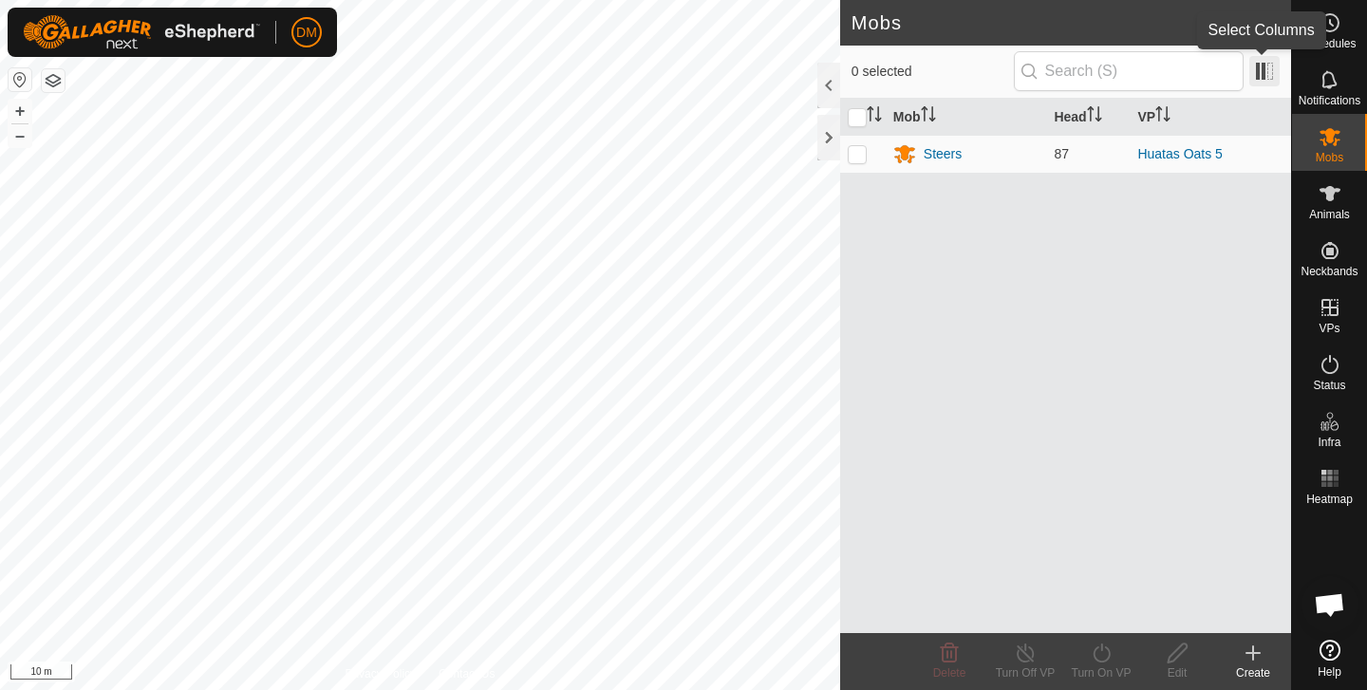
click at [1261, 74] on span at bounding box center [1264, 71] width 30 height 30
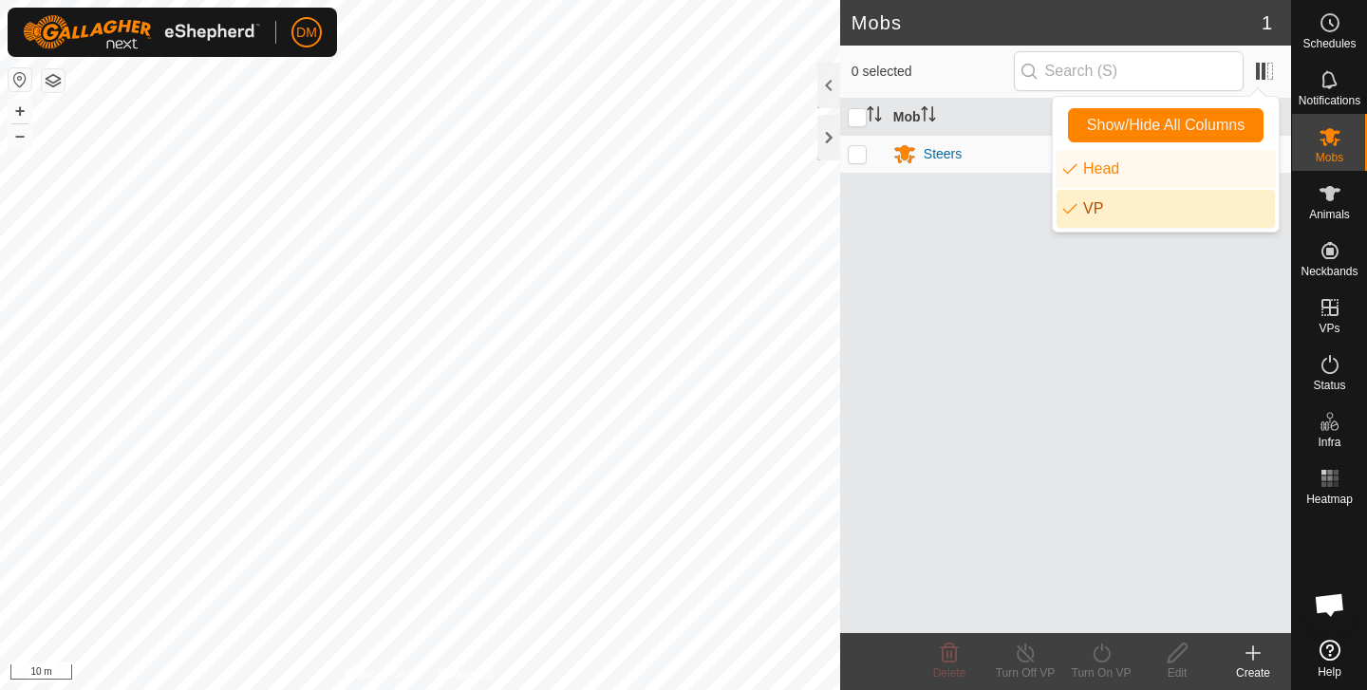
click at [1106, 251] on div "Mob Head VP Steers 87 Huatas Oats 5" at bounding box center [1065, 366] width 451 height 535
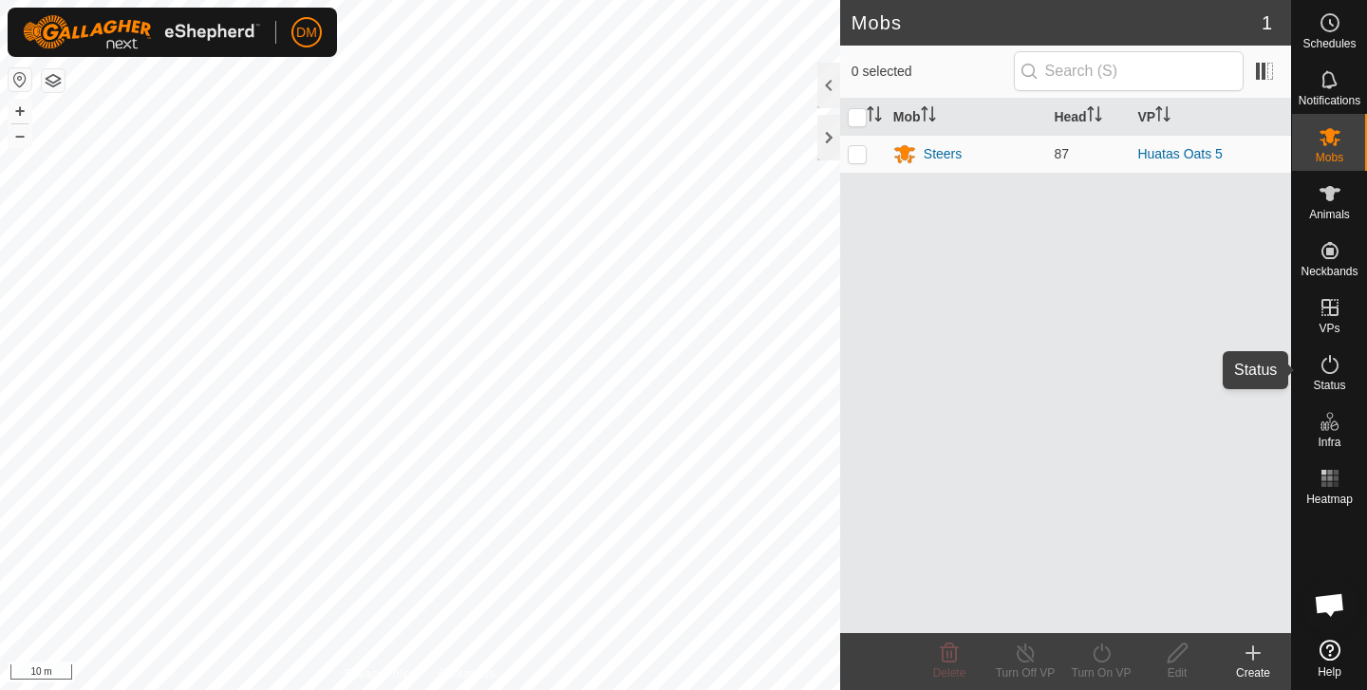
click at [1338, 373] on icon at bounding box center [1330, 364] width 23 height 23
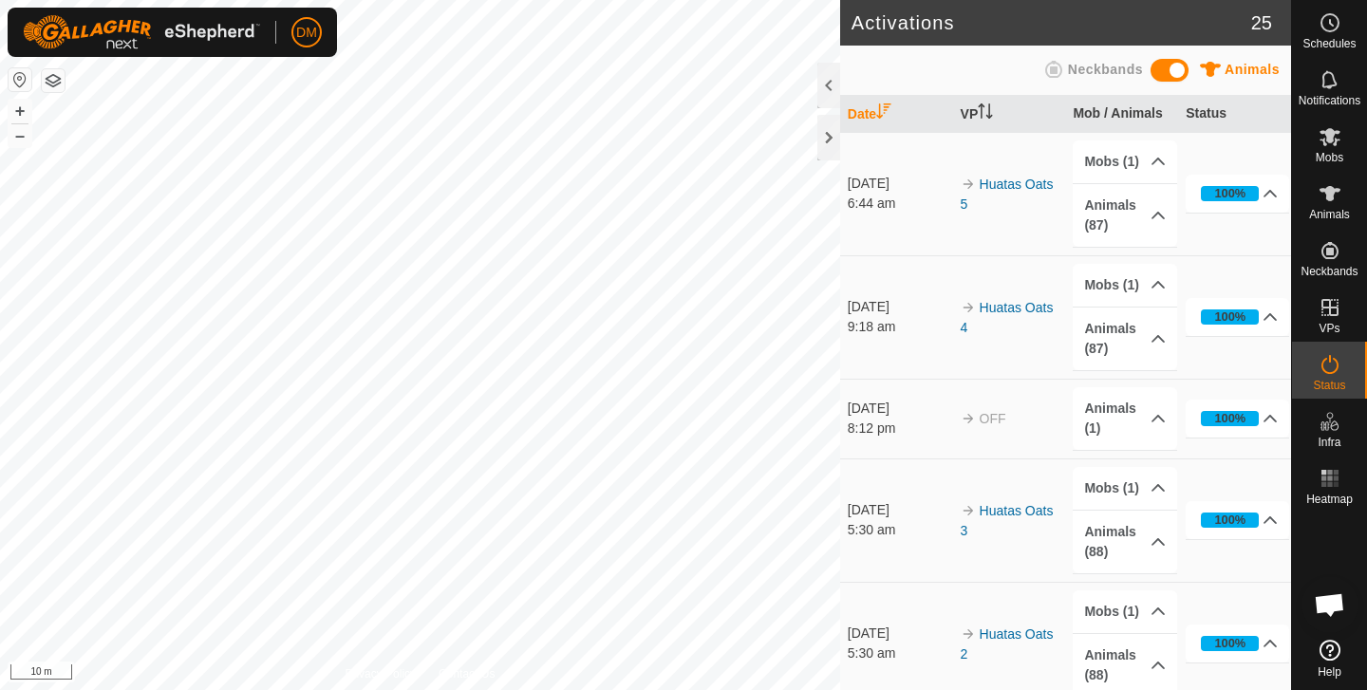
click at [1327, 369] on icon at bounding box center [1330, 364] width 23 height 23
click at [1325, 95] on span "Notifications" at bounding box center [1330, 100] width 62 height 11
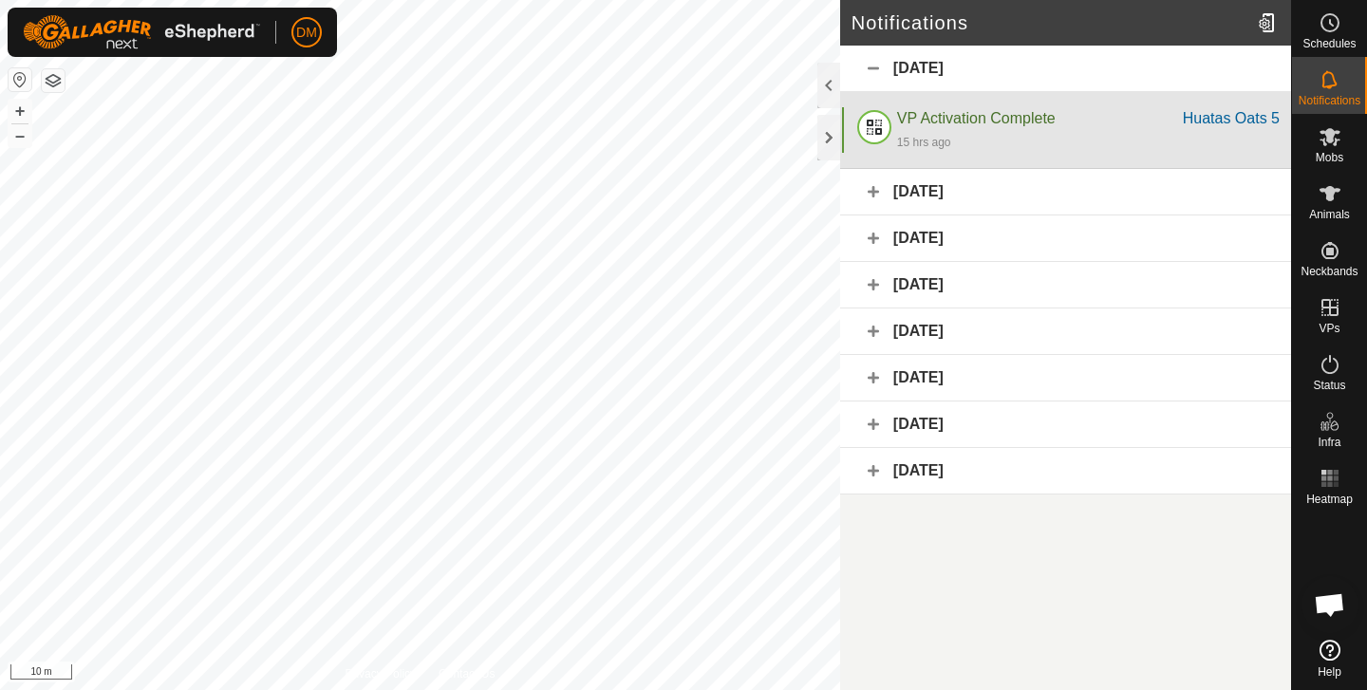
click at [990, 125] on span "VP Activation Complete" at bounding box center [976, 118] width 159 height 16
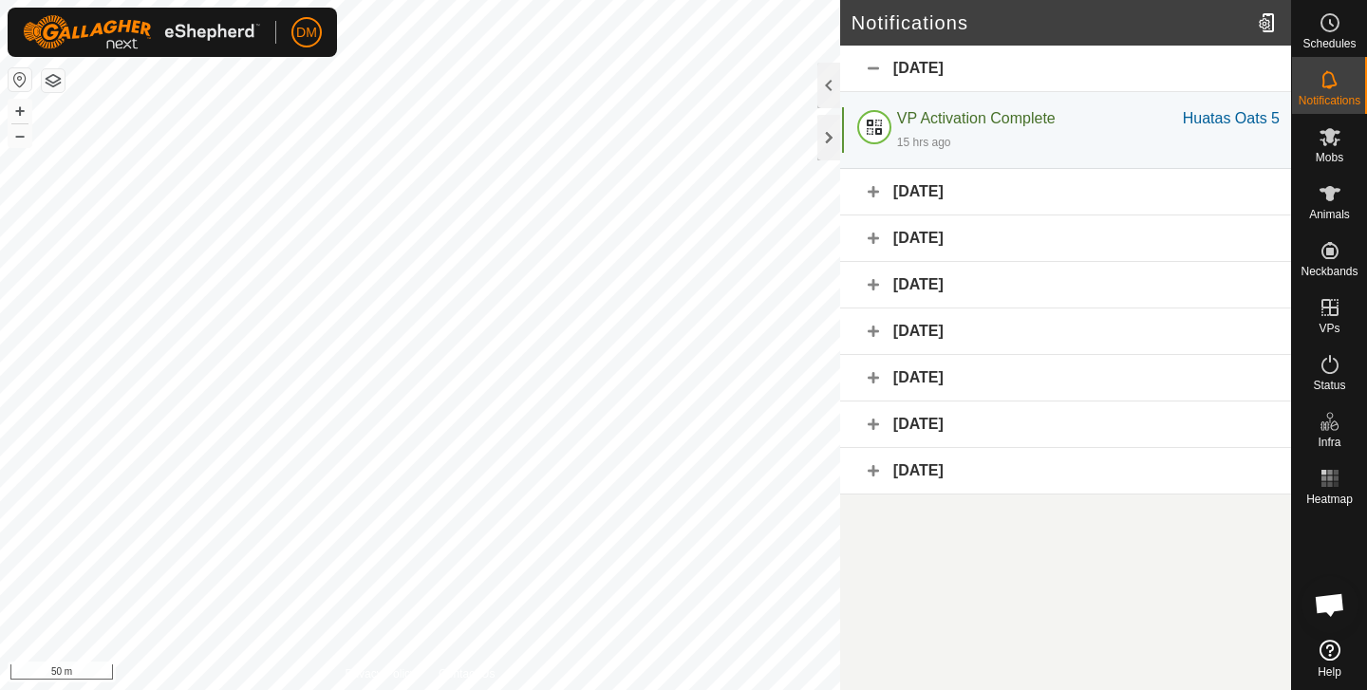
click at [881, 194] on div "[DATE]" at bounding box center [1065, 192] width 451 height 47
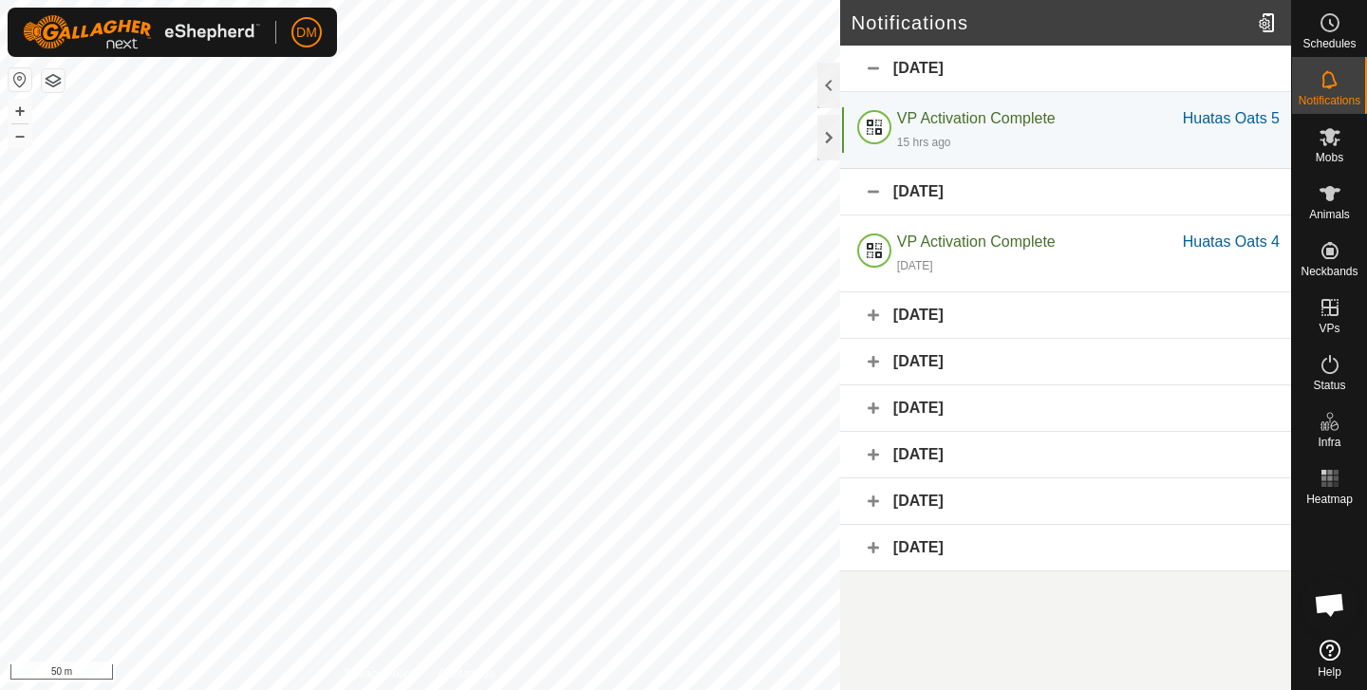
click at [880, 194] on div "[DATE]" at bounding box center [1065, 192] width 451 height 47
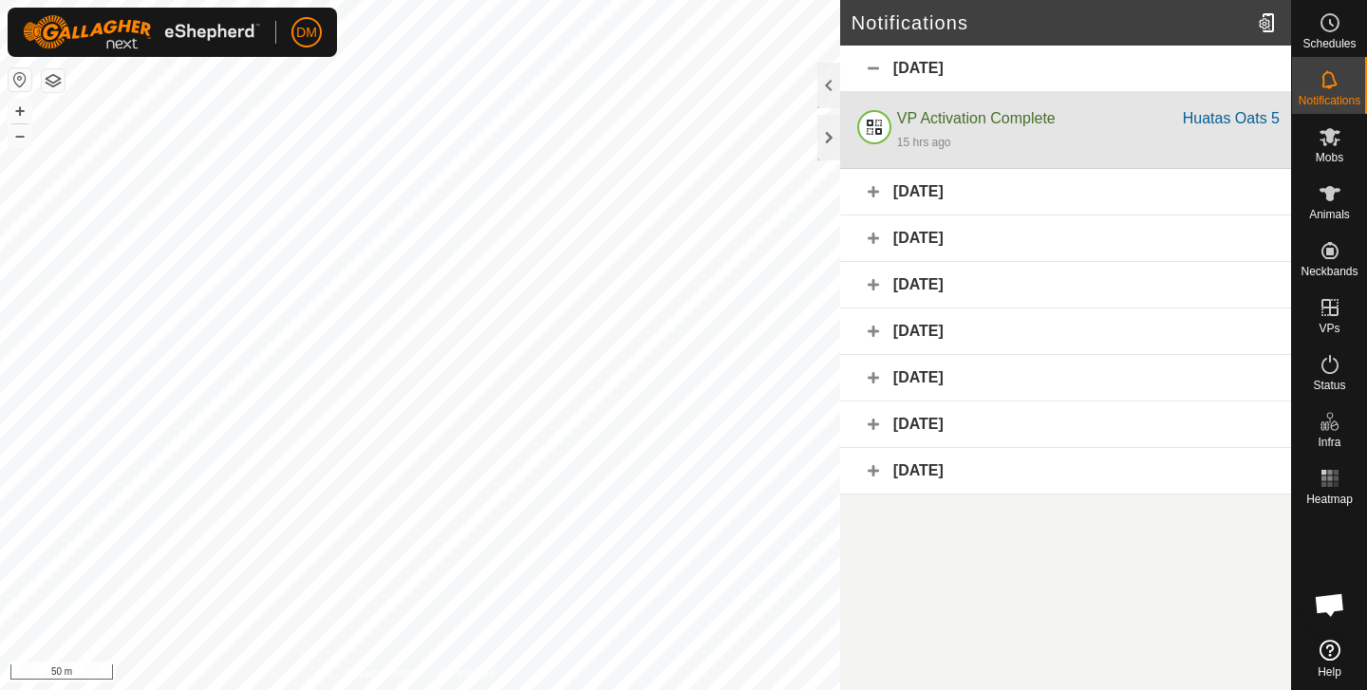
click at [876, 122] on div at bounding box center [875, 130] width 46 height 46
click at [890, 124] on div at bounding box center [875, 130] width 46 height 46
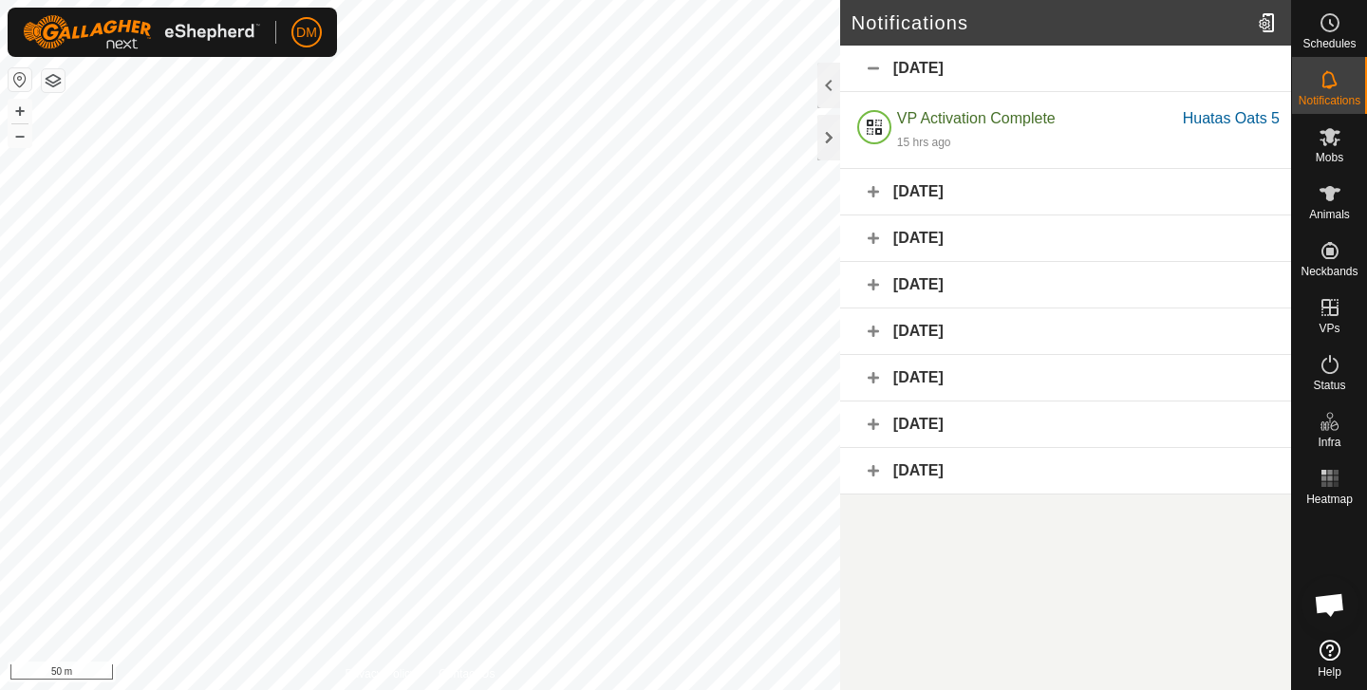
click at [1173, 532] on article "Notifications [DATE] VP Activation Complete Huatas Oats 5 15 hrs ago Huatas Oat…" at bounding box center [1065, 345] width 451 height 690
click at [16, 79] on button "button" at bounding box center [20, 79] width 23 height 23
click at [51, 84] on button "button" at bounding box center [53, 80] width 23 height 23
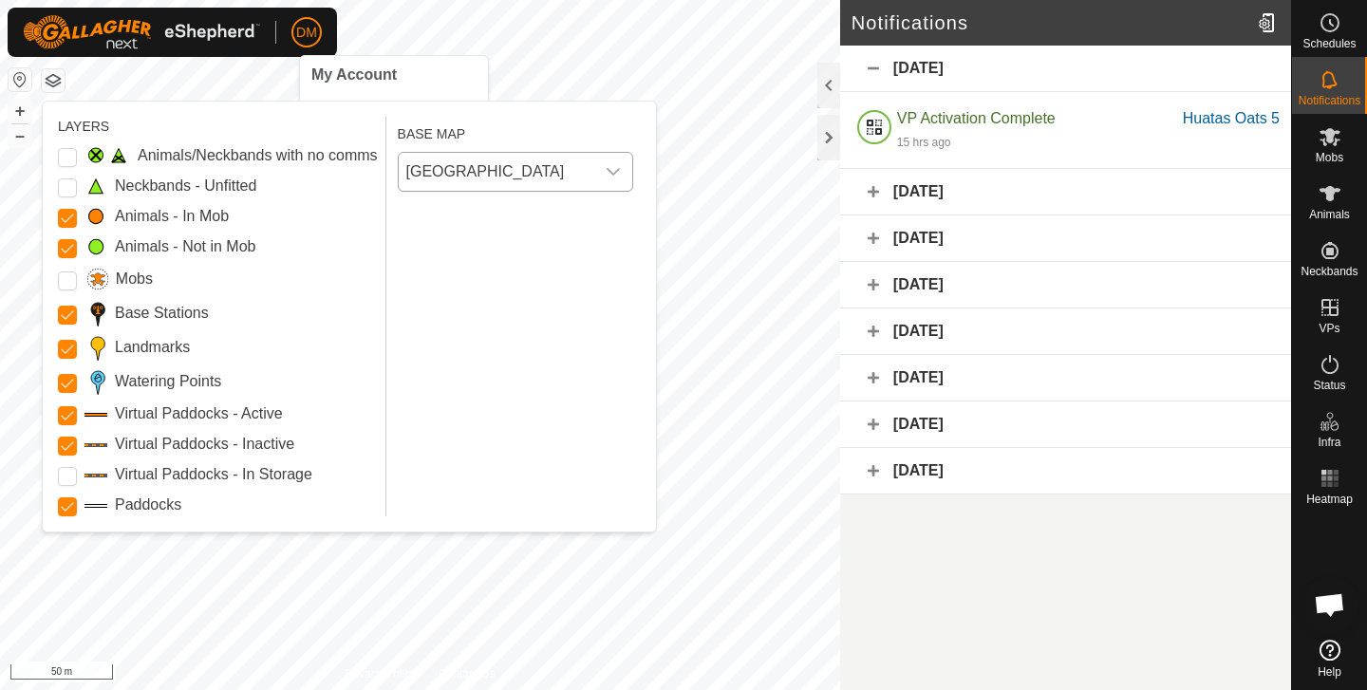
click at [619, 170] on icon "dropdown trigger" at bounding box center [613, 171] width 15 height 15
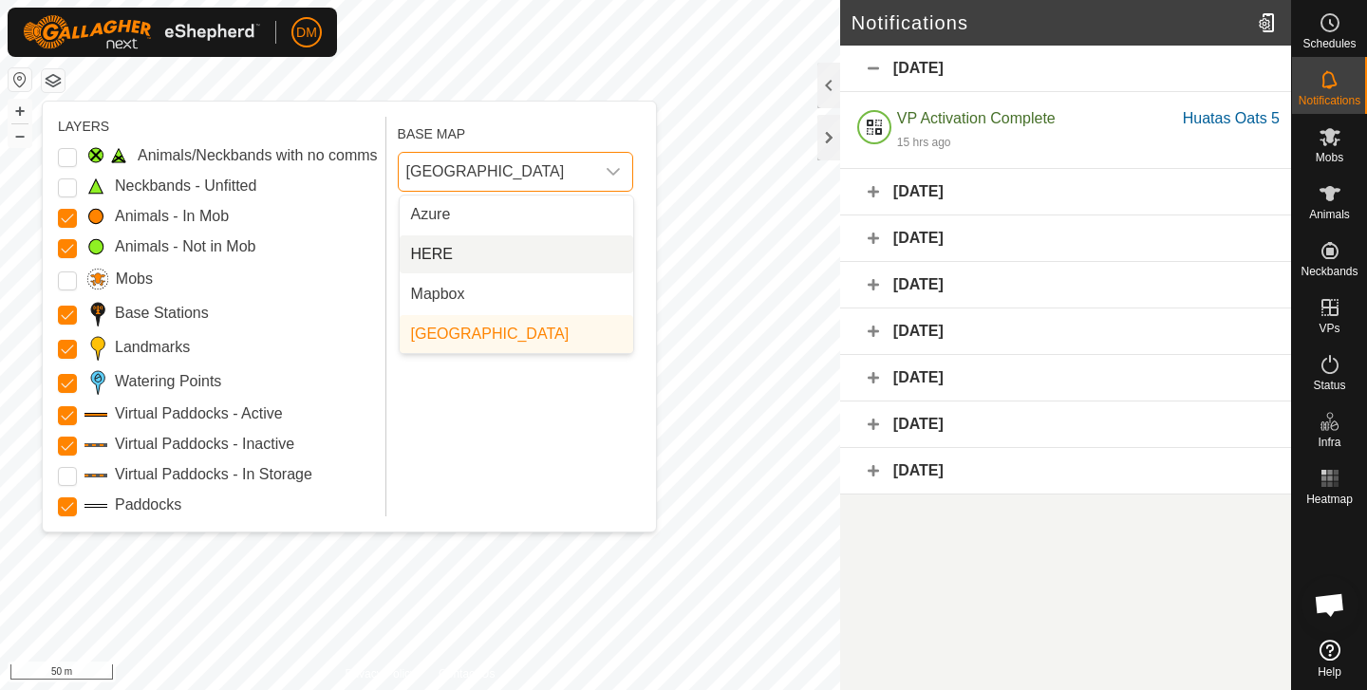
click at [431, 253] on span "HERE" at bounding box center [432, 254] width 42 height 23
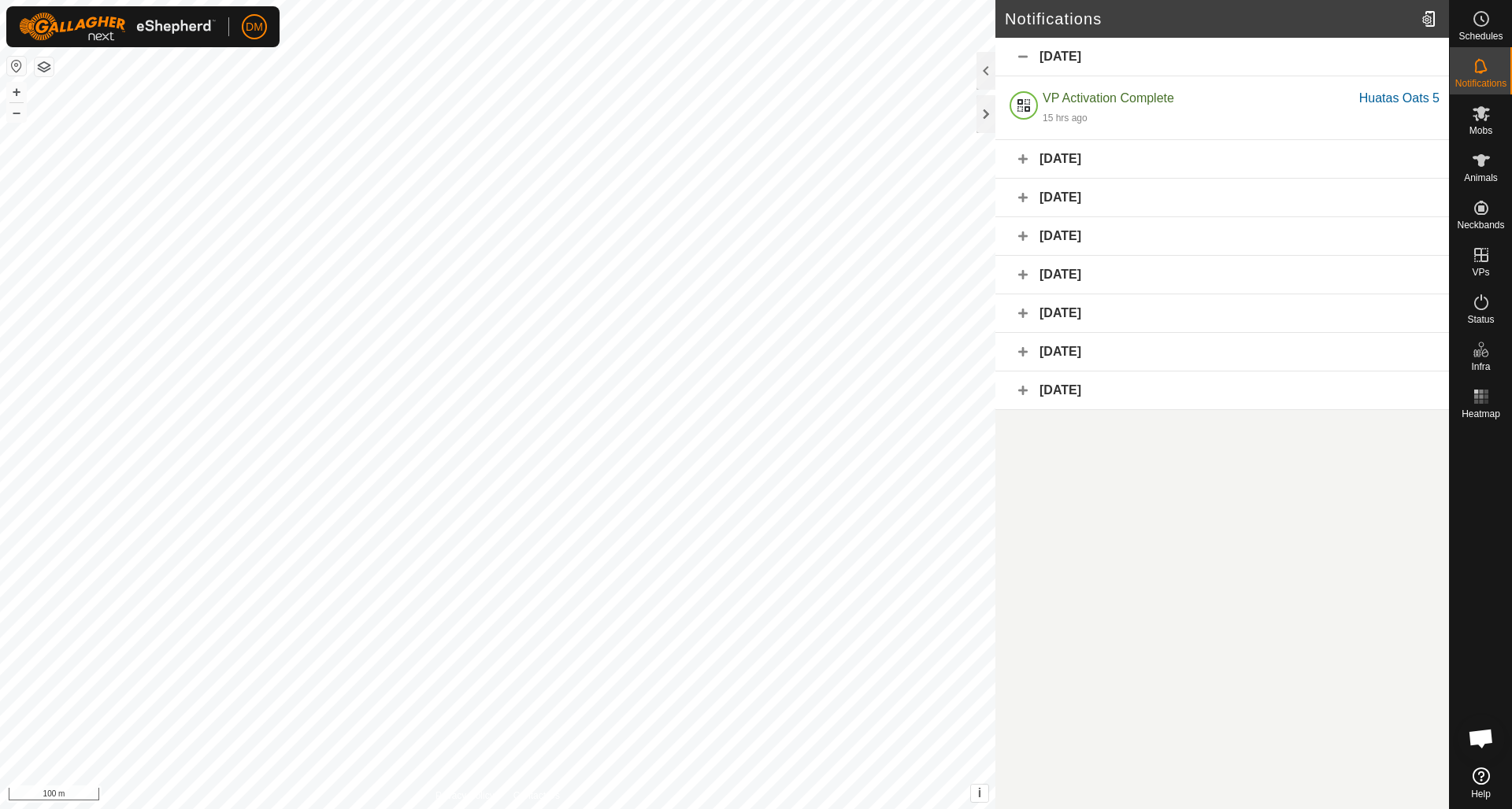
click at [46, 71] on button "button" at bounding box center [44, 66] width 19 height 19
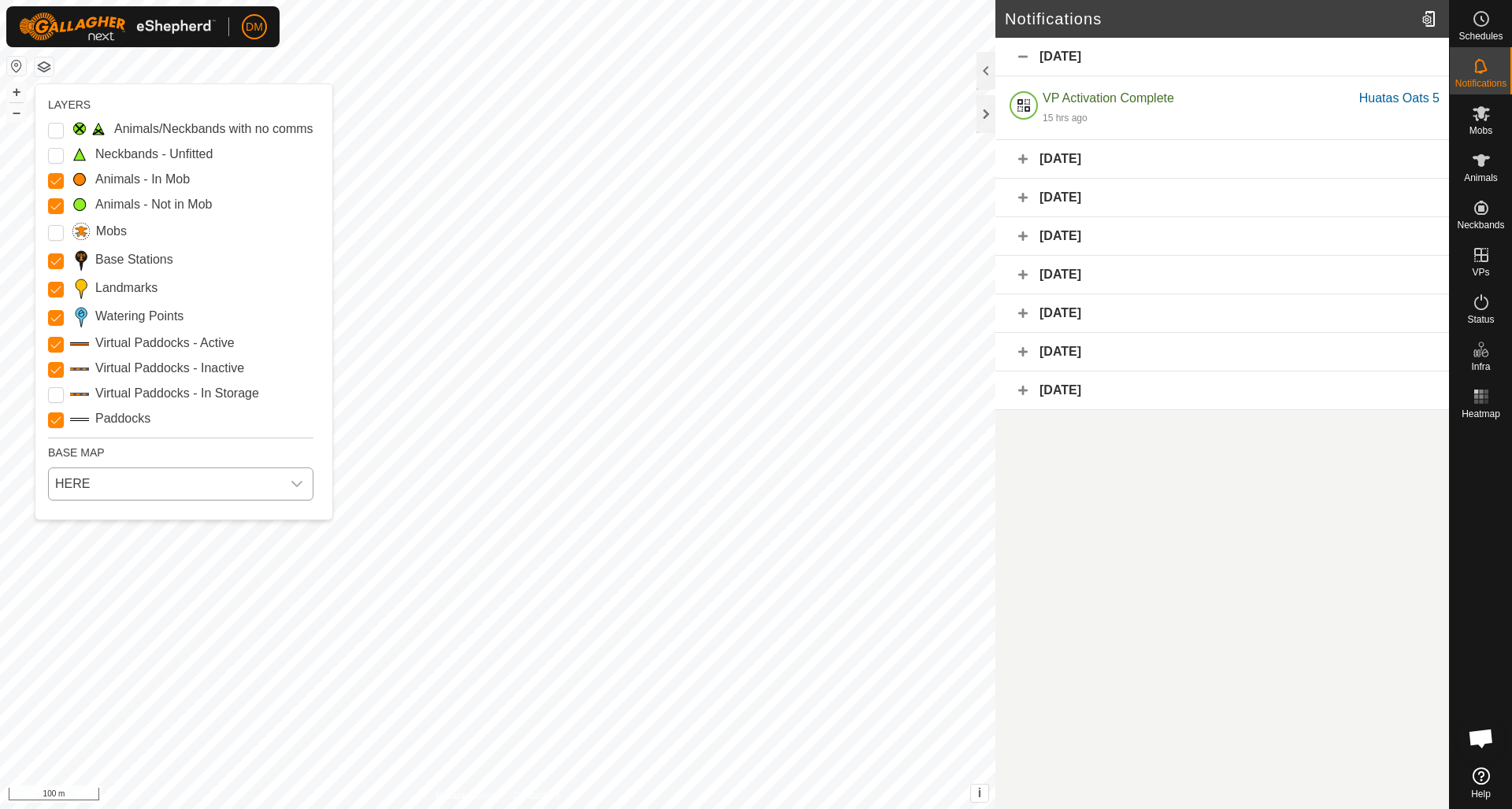
click at [299, 482] on icon "dropdown trigger" at bounding box center [296, 483] width 12 height 12
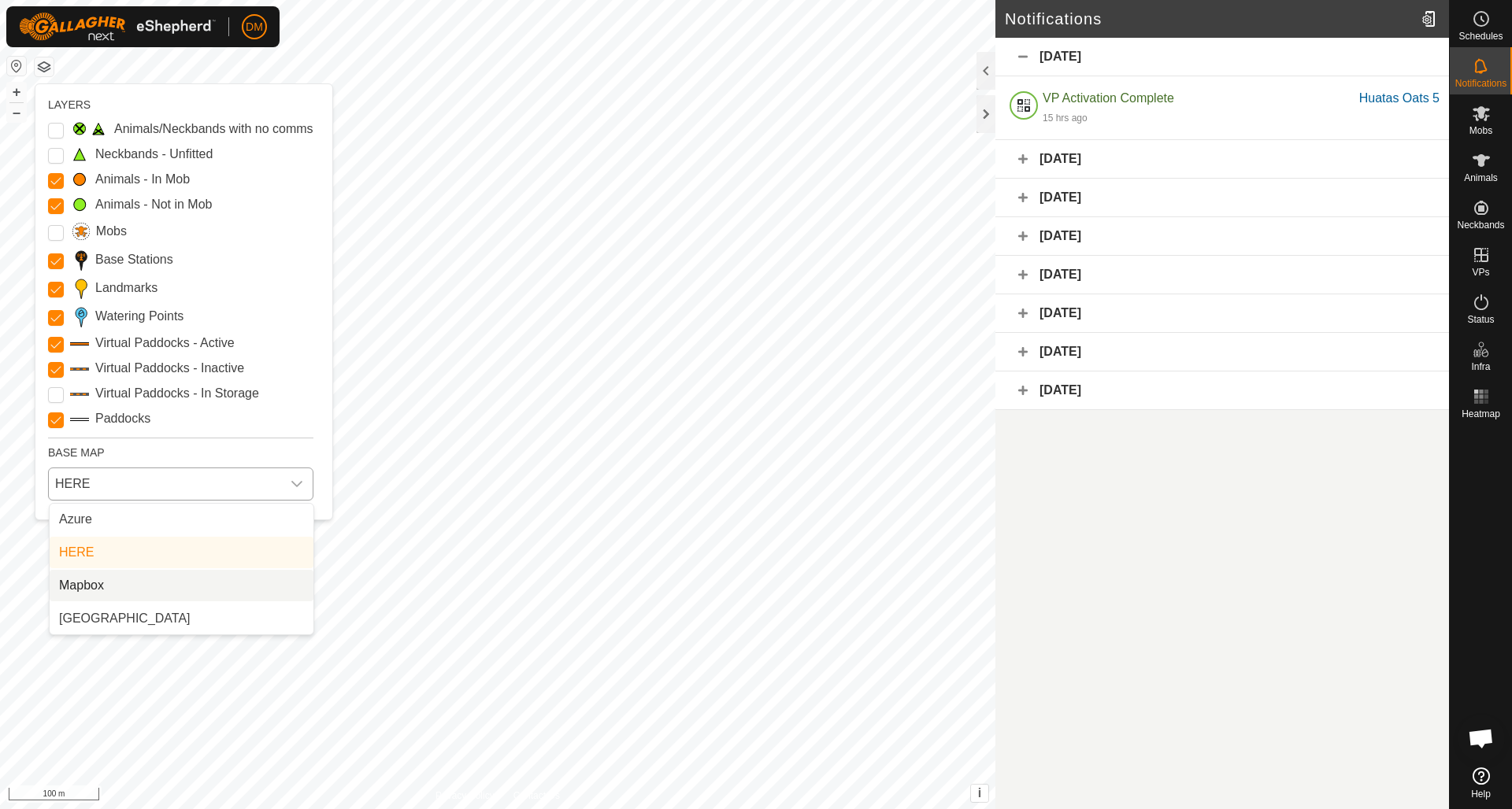
click at [193, 571] on li "Mapbox" at bounding box center [182, 585] width 264 height 31
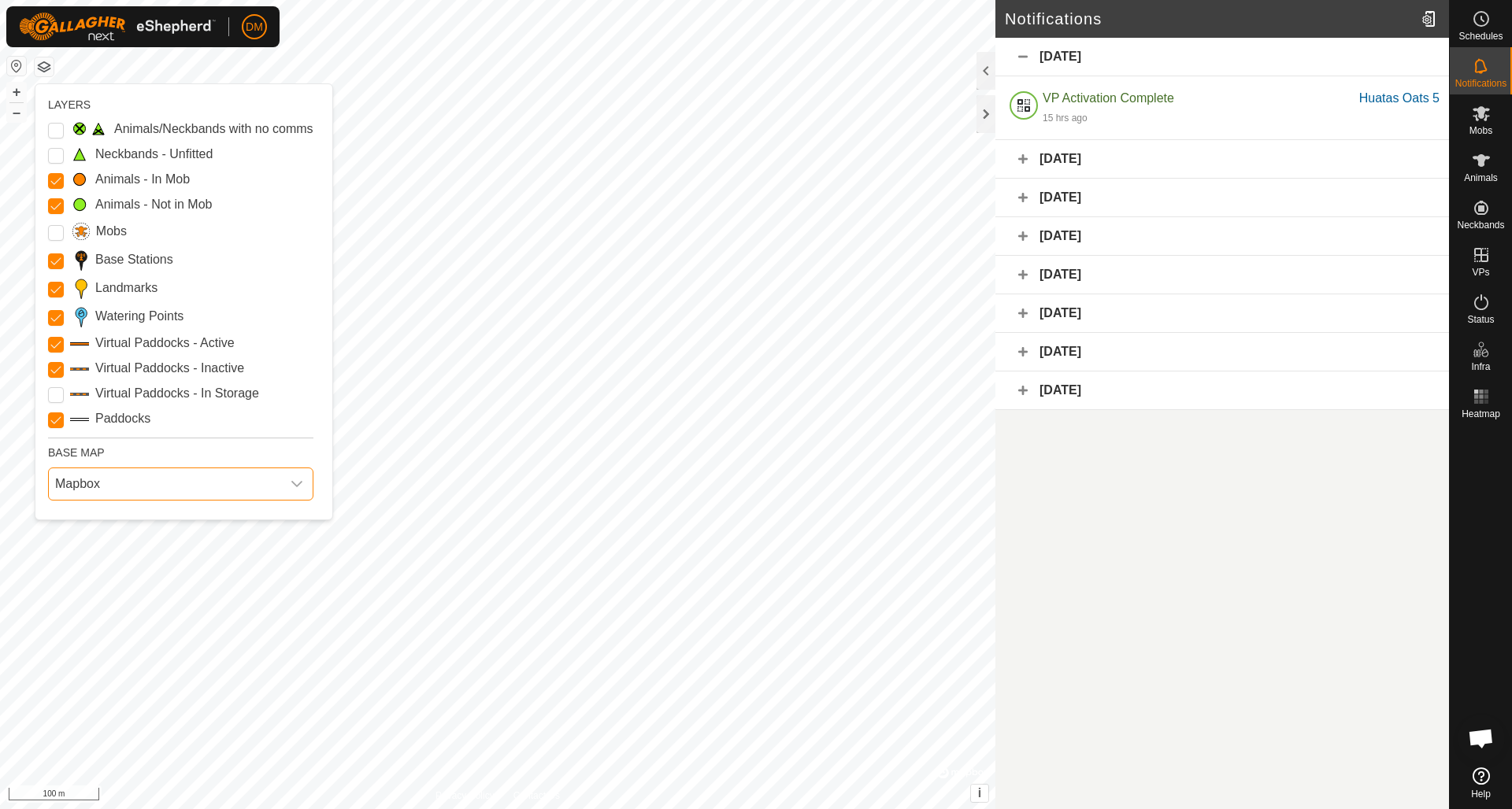
click at [297, 481] on icon "dropdown trigger" at bounding box center [296, 483] width 12 height 12
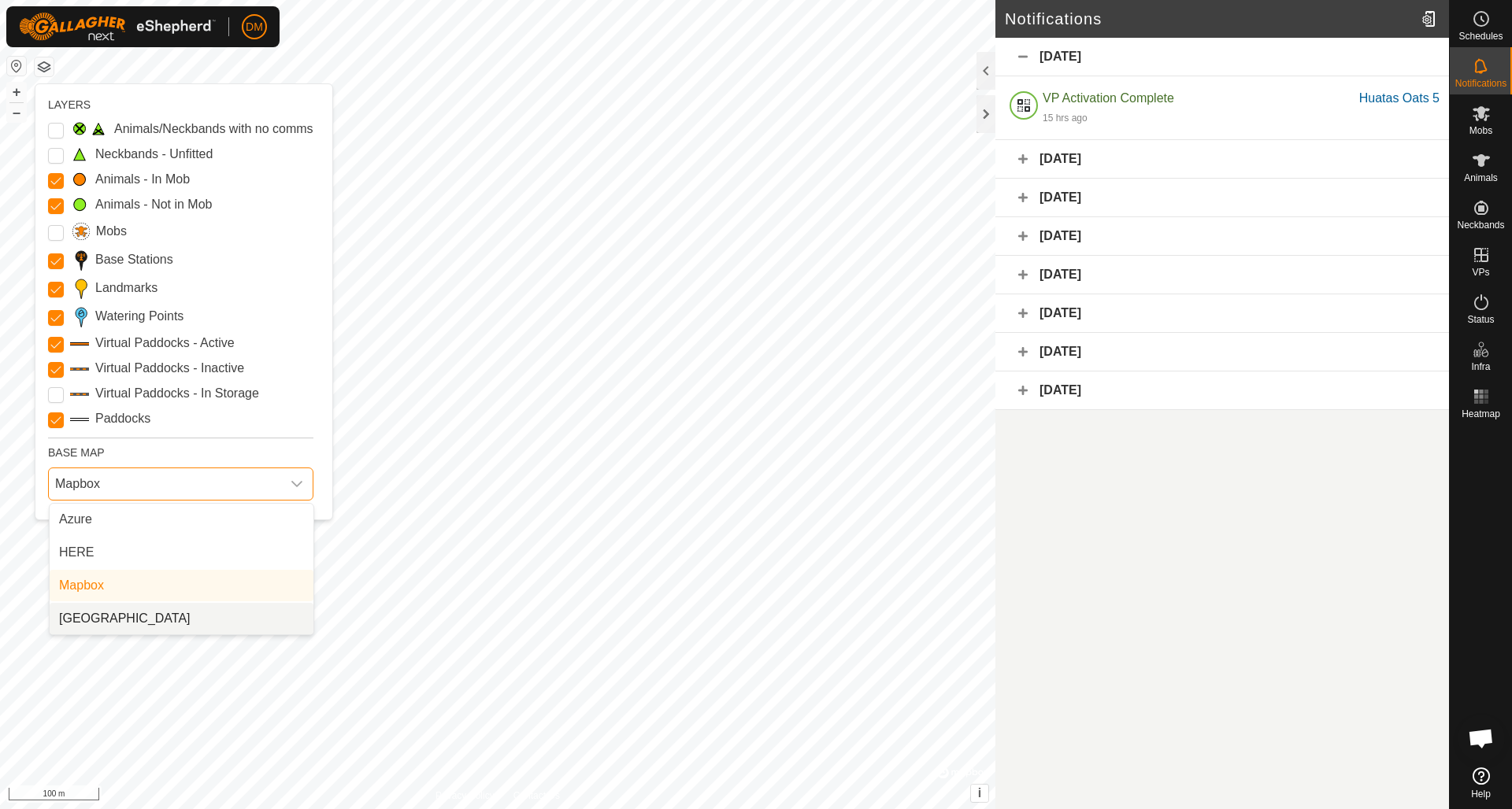
click at [124, 571] on span "[GEOGRAPHIC_DATA]" at bounding box center [124, 618] width 132 height 19
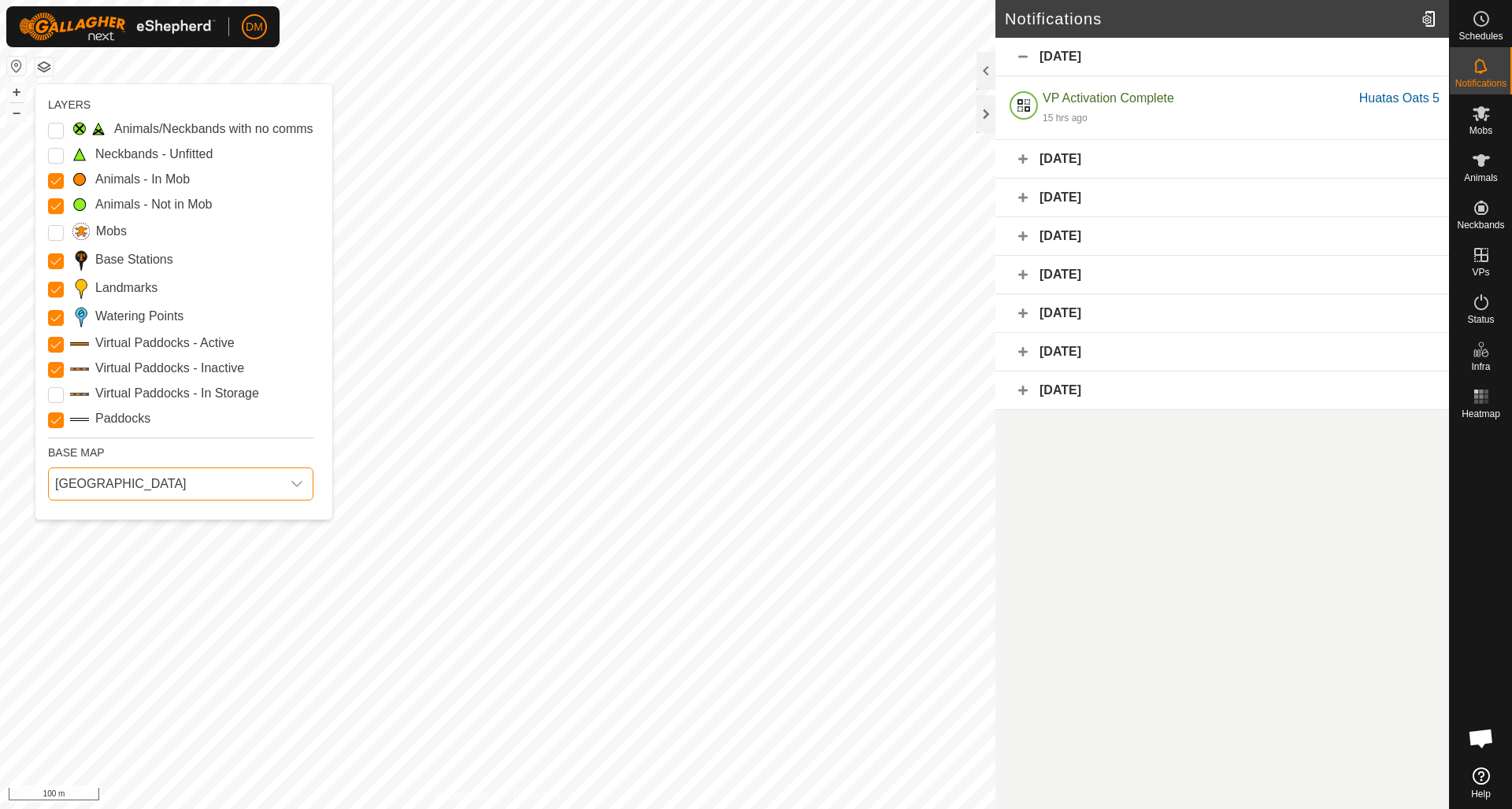
click at [304, 490] on div "dropdown trigger" at bounding box center [297, 484] width 32 height 31
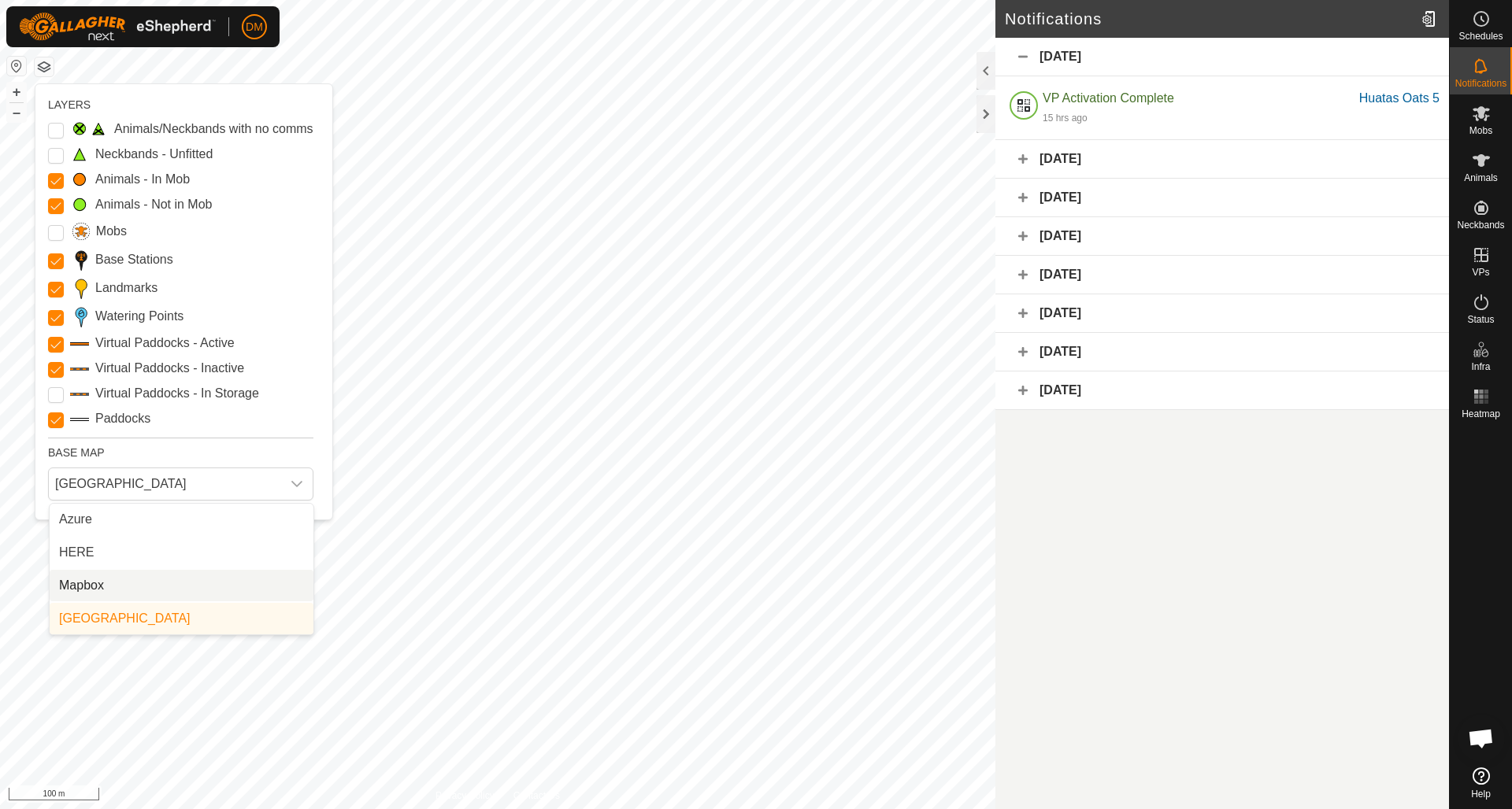
click at [168, 571] on li "Mapbox" at bounding box center [182, 585] width 264 height 31
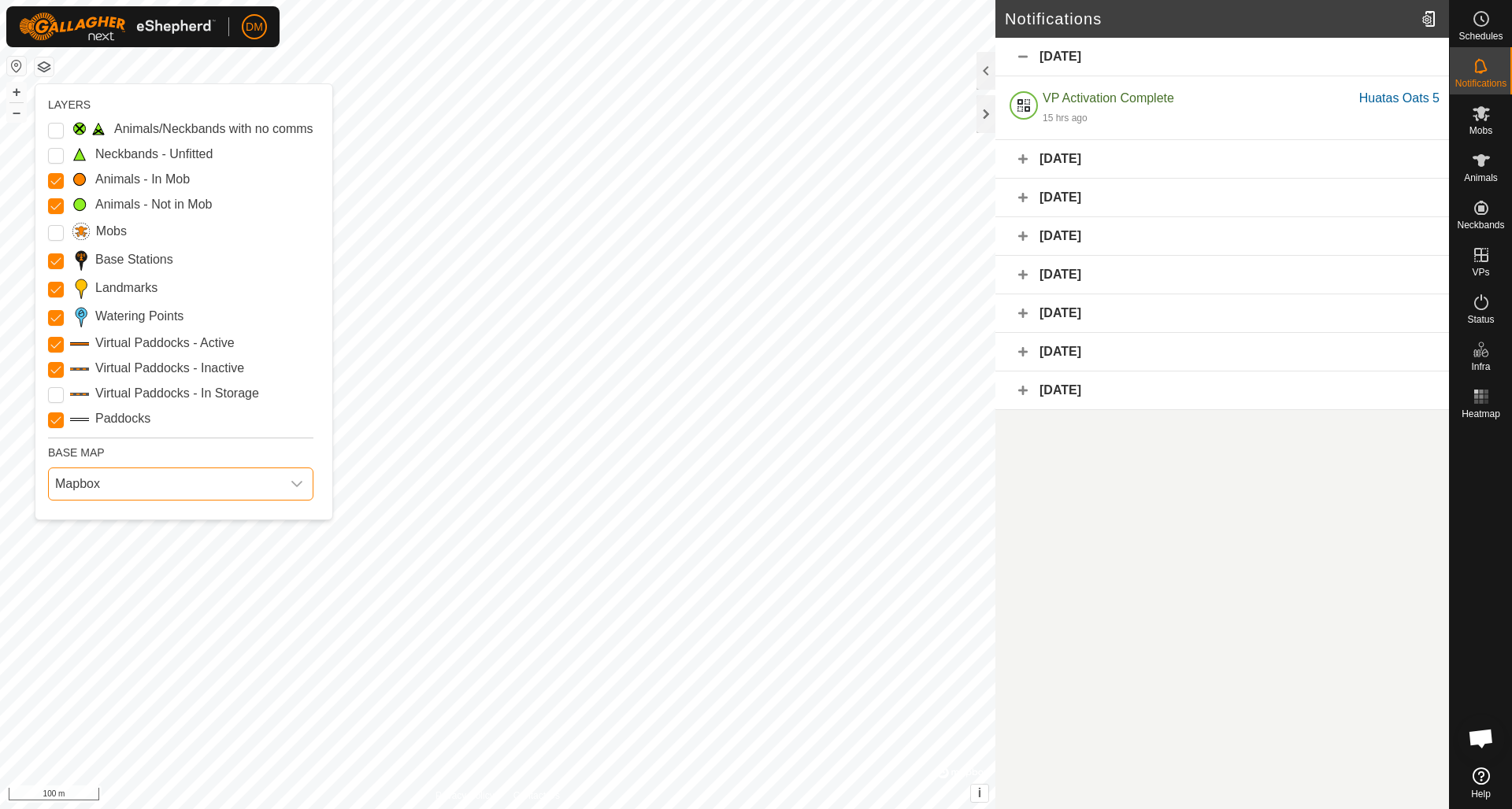
drag, startPoint x: 303, startPoint y: 502, endPoint x: 294, endPoint y: 490, distance: 15.0
click at [303, 502] on div "Mapbox" at bounding box center [180, 483] width 278 height 46
drag, startPoint x: 294, startPoint y: 489, endPoint x: 279, endPoint y: 501, distance: 19.2
click at [294, 489] on icon "dropdown trigger" at bounding box center [296, 483] width 12 height 12
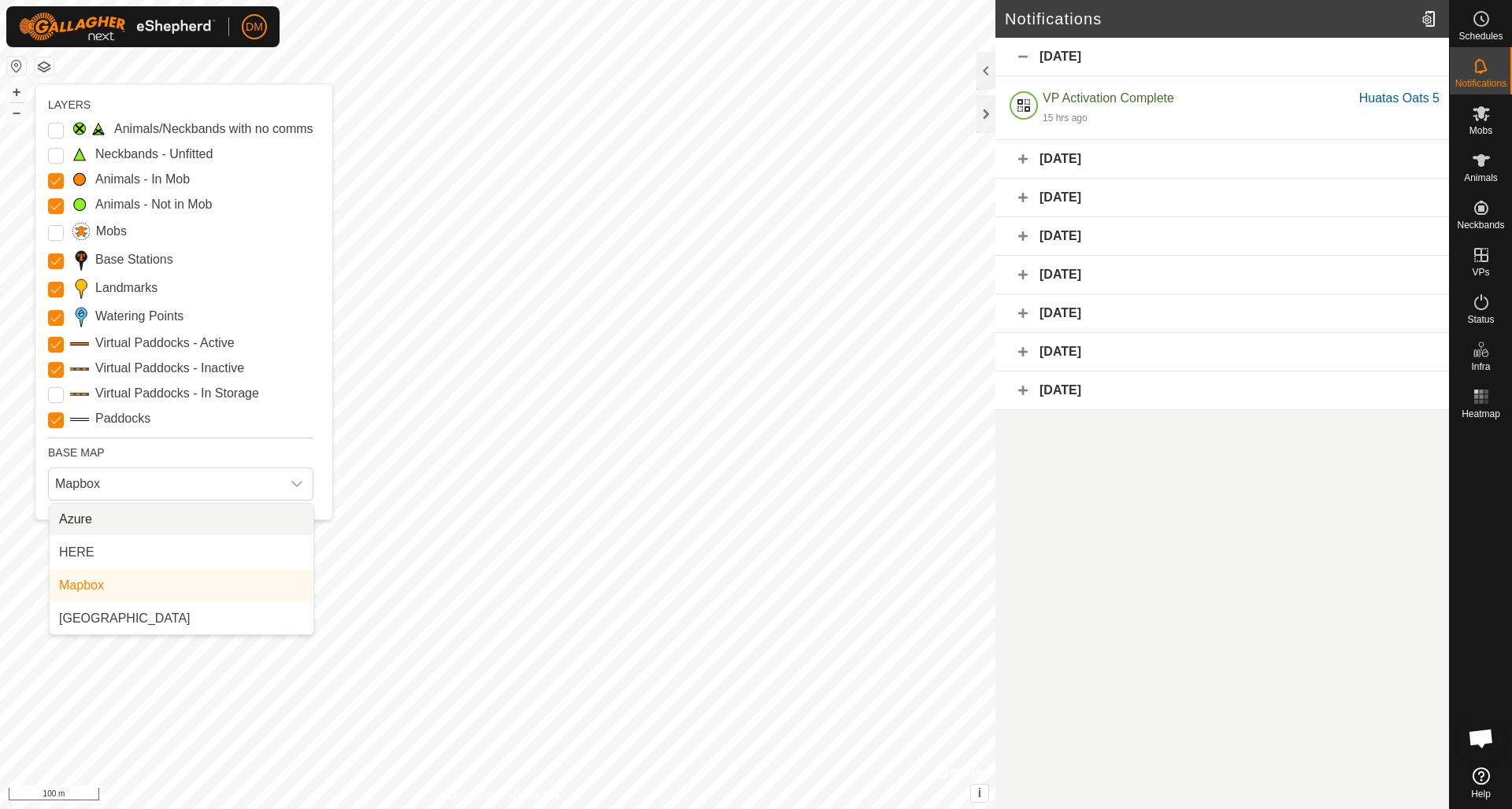
click at [271, 505] on li "Azure" at bounding box center [182, 520] width 264 height 31
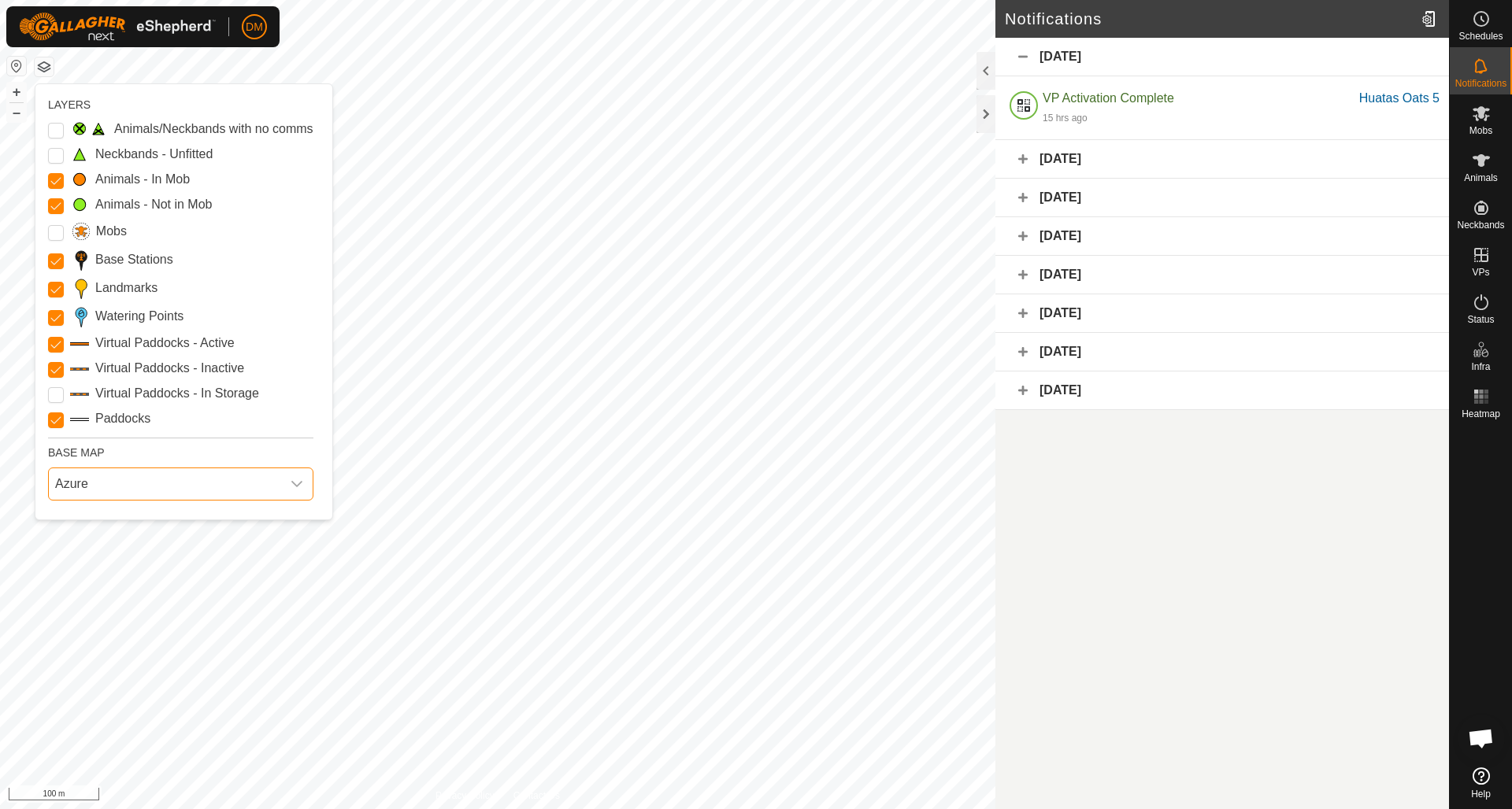
click at [271, 505] on div "Azure" at bounding box center [180, 483] width 278 height 46
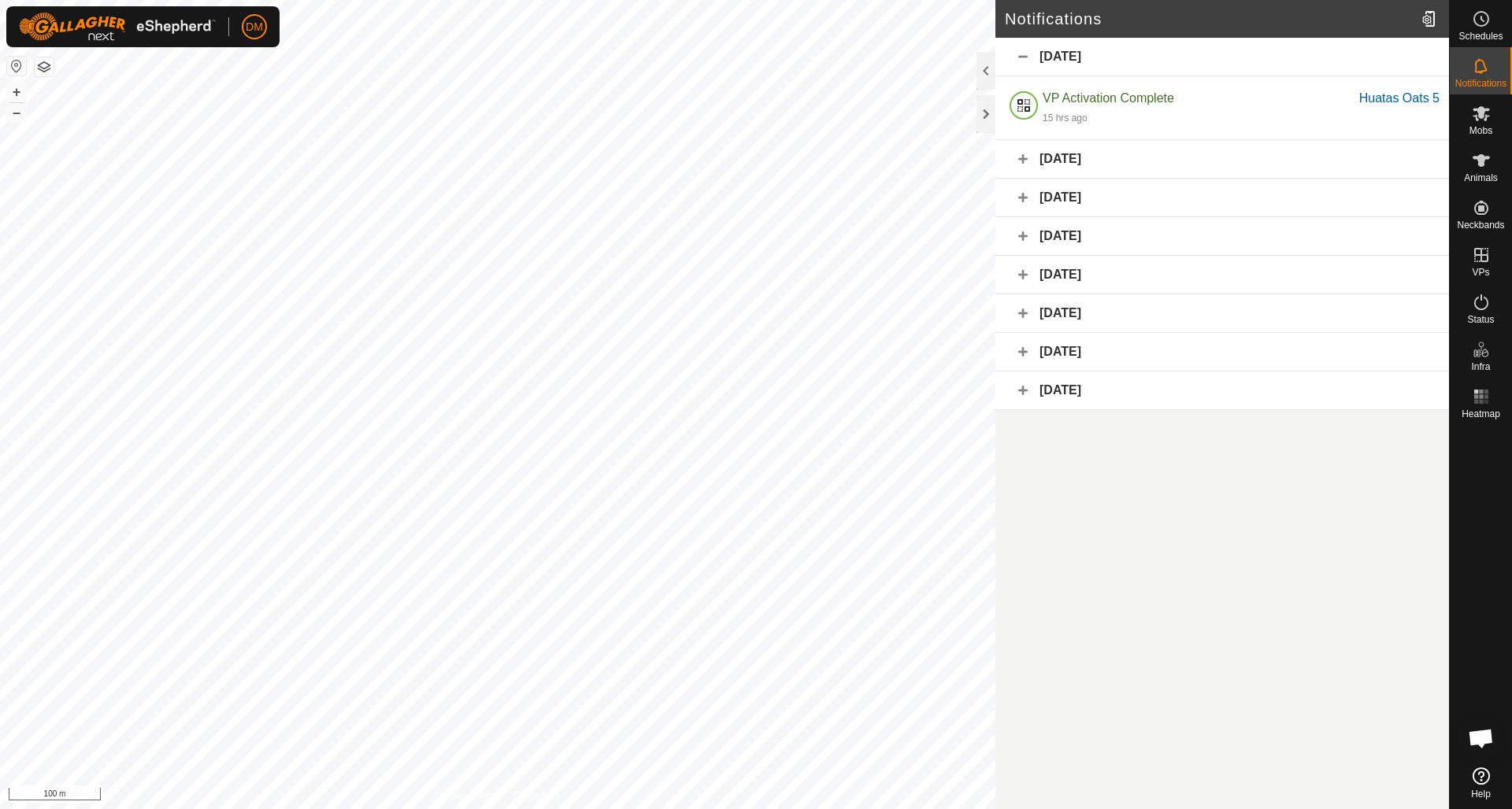
click at [46, 74] on button "button" at bounding box center [44, 66] width 19 height 19
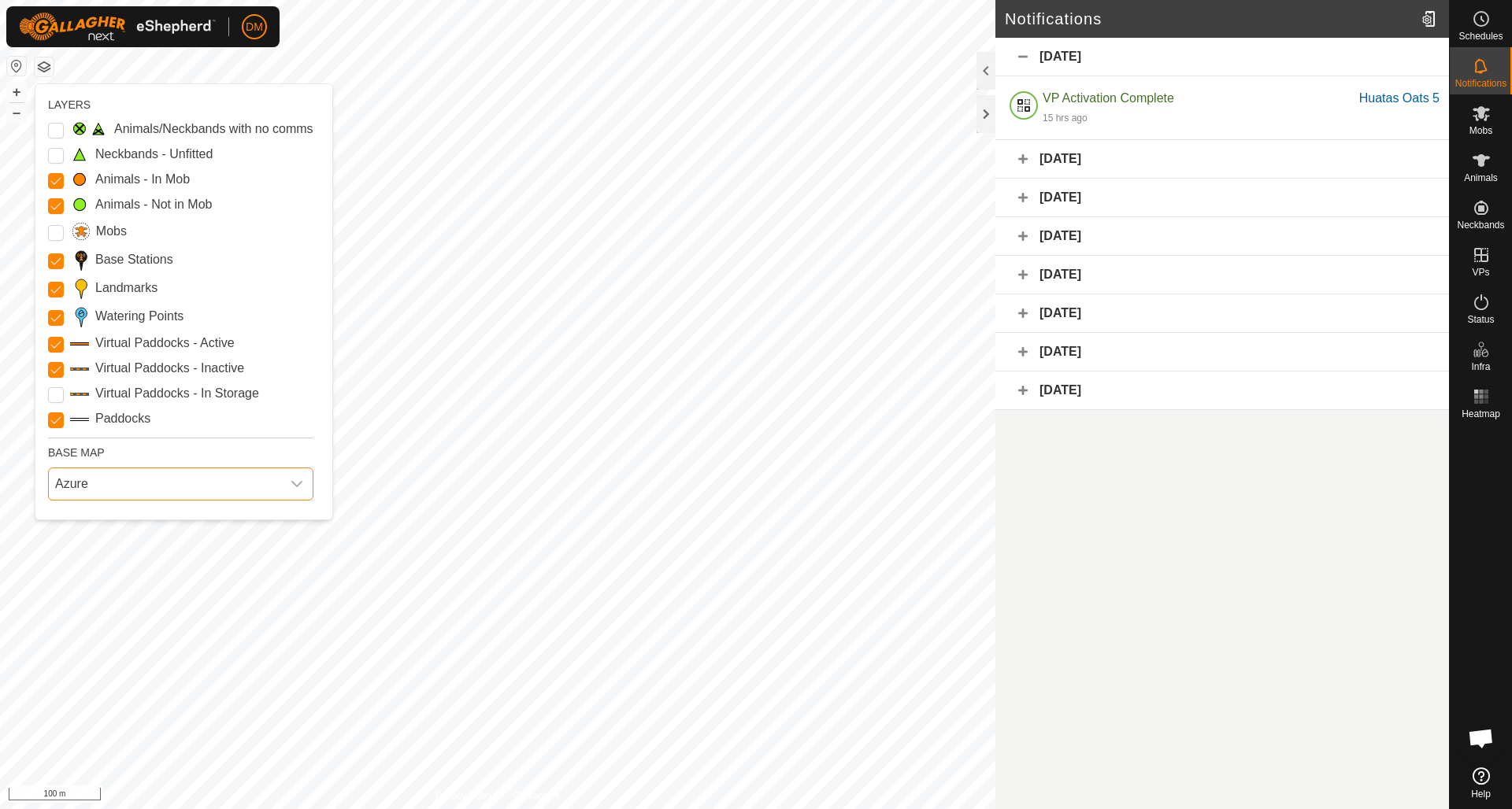
drag, startPoint x: 257, startPoint y: 474, endPoint x: 252, endPoint y: 455, distance: 19.6
click at [257, 474] on span "Azure" at bounding box center [165, 484] width 232 height 31
click at [85, 550] on li "HERE" at bounding box center [182, 553] width 264 height 31
click at [272, 477] on span "HERE" at bounding box center [165, 484] width 232 height 31
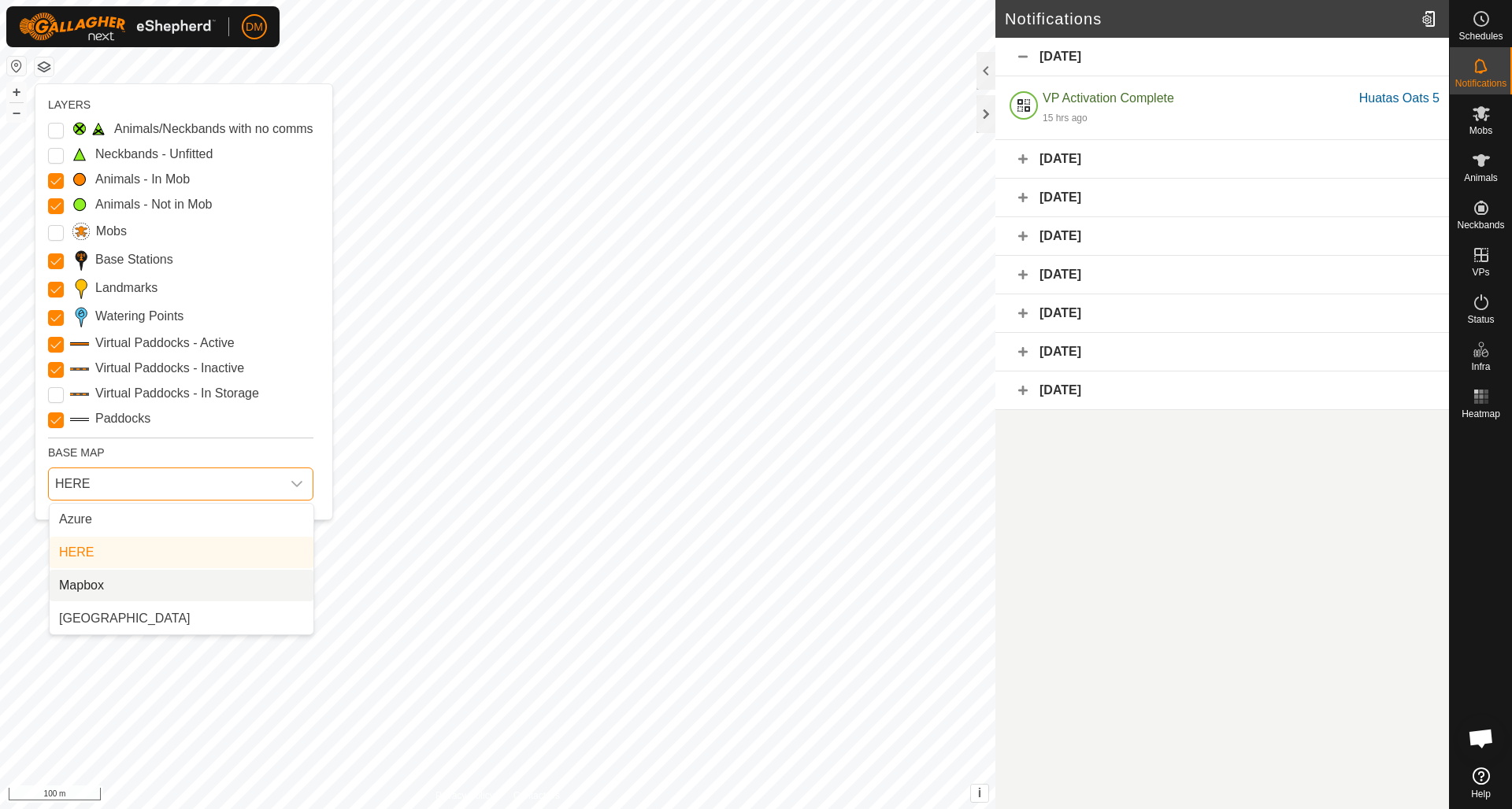
click at [101, 571] on li "Mapbox" at bounding box center [182, 585] width 264 height 31
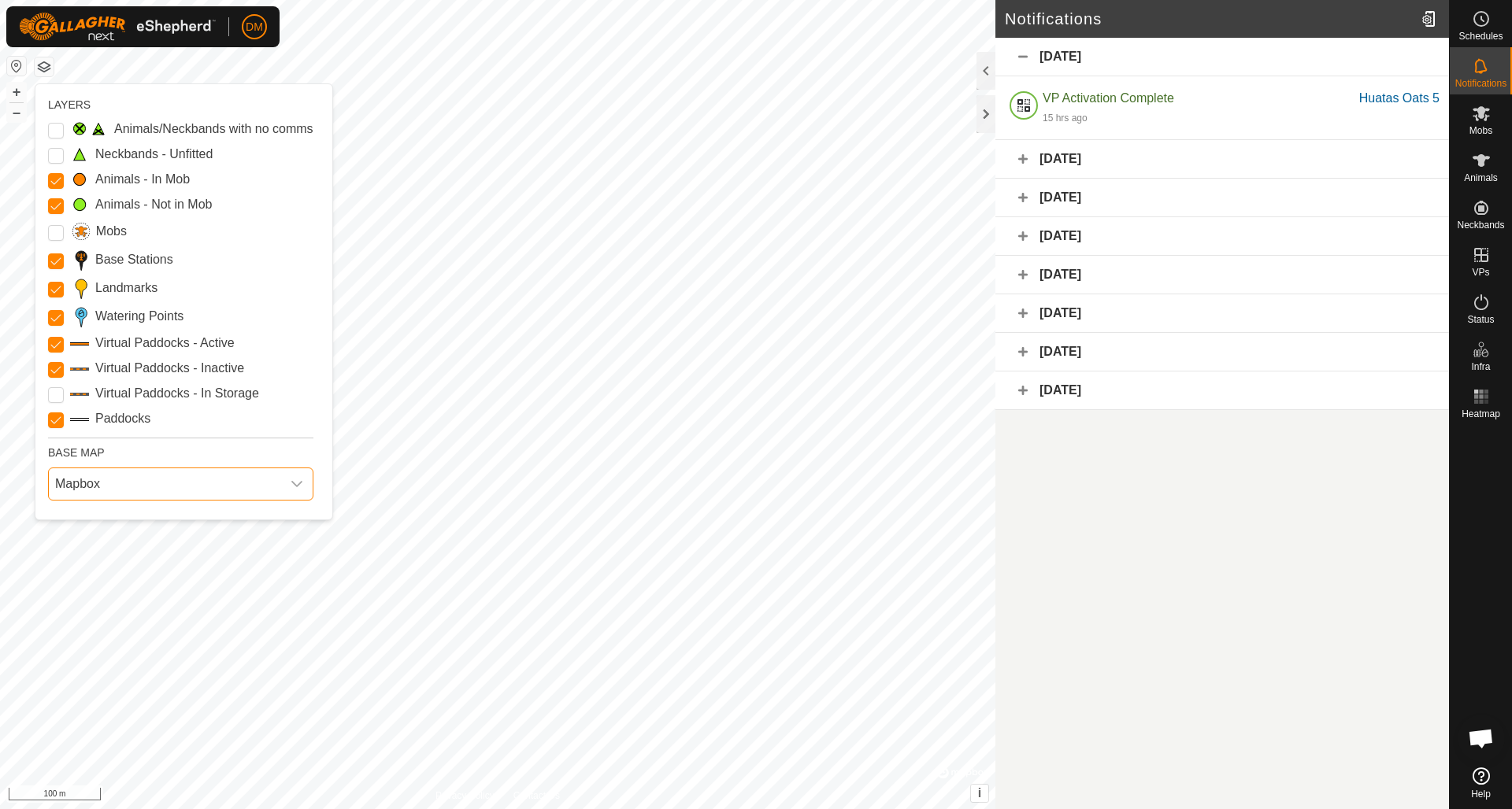
click at [133, 487] on span "Mapbox" at bounding box center [165, 484] width 232 height 31
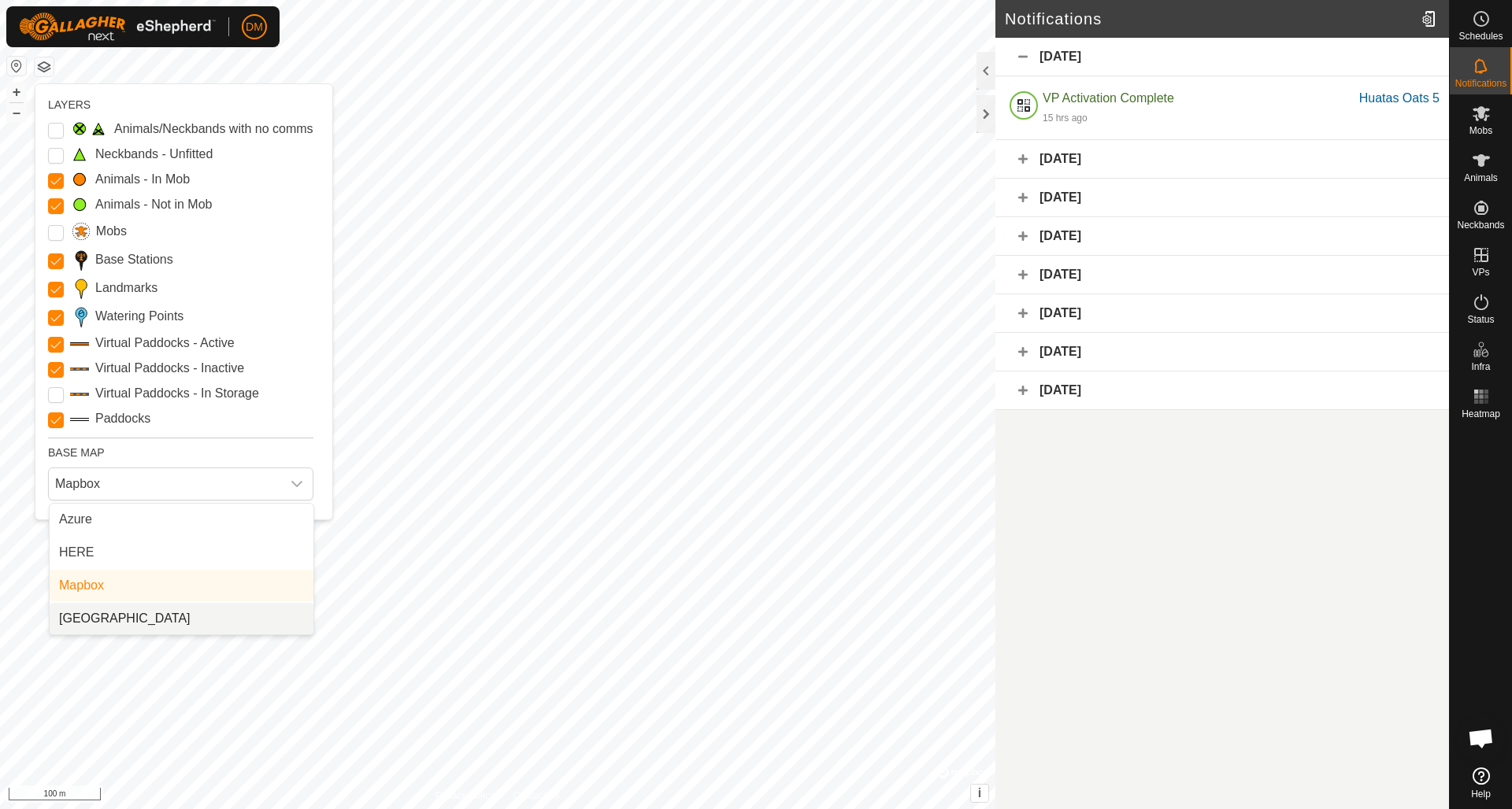
click at [119, 571] on li "[GEOGRAPHIC_DATA]" at bounding box center [182, 618] width 264 height 31
